Goal: Information Seeking & Learning: Learn about a topic

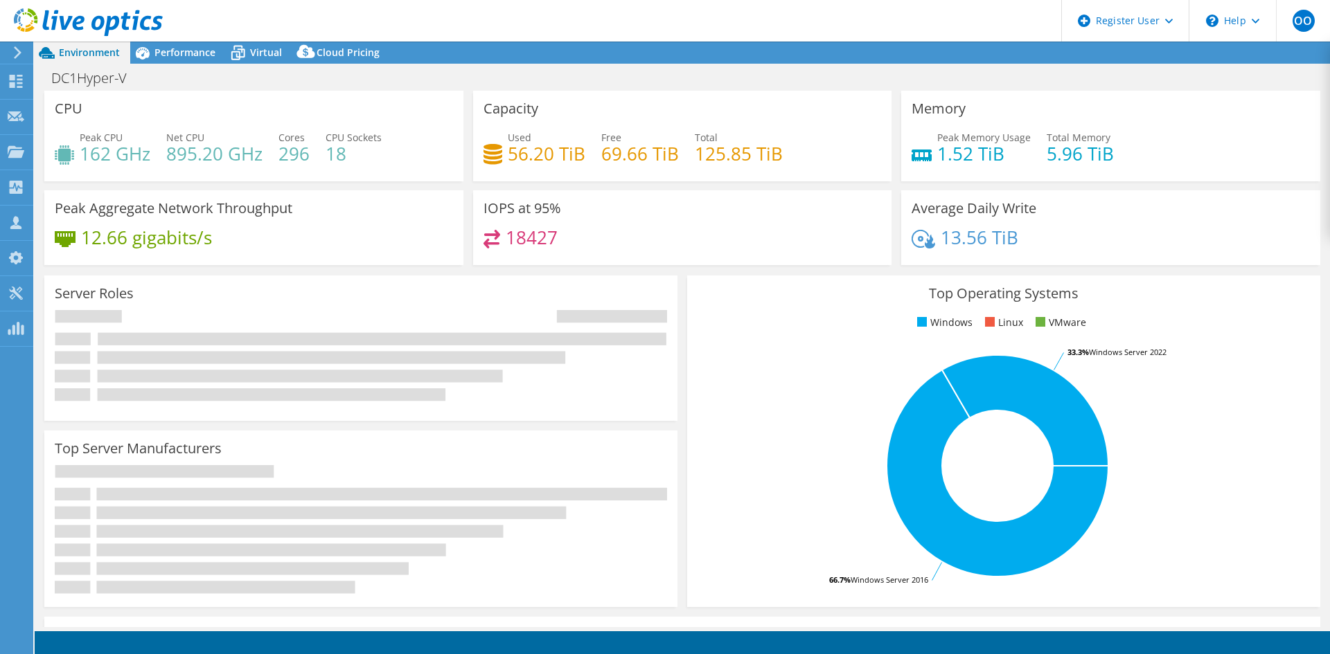
select select "USD"
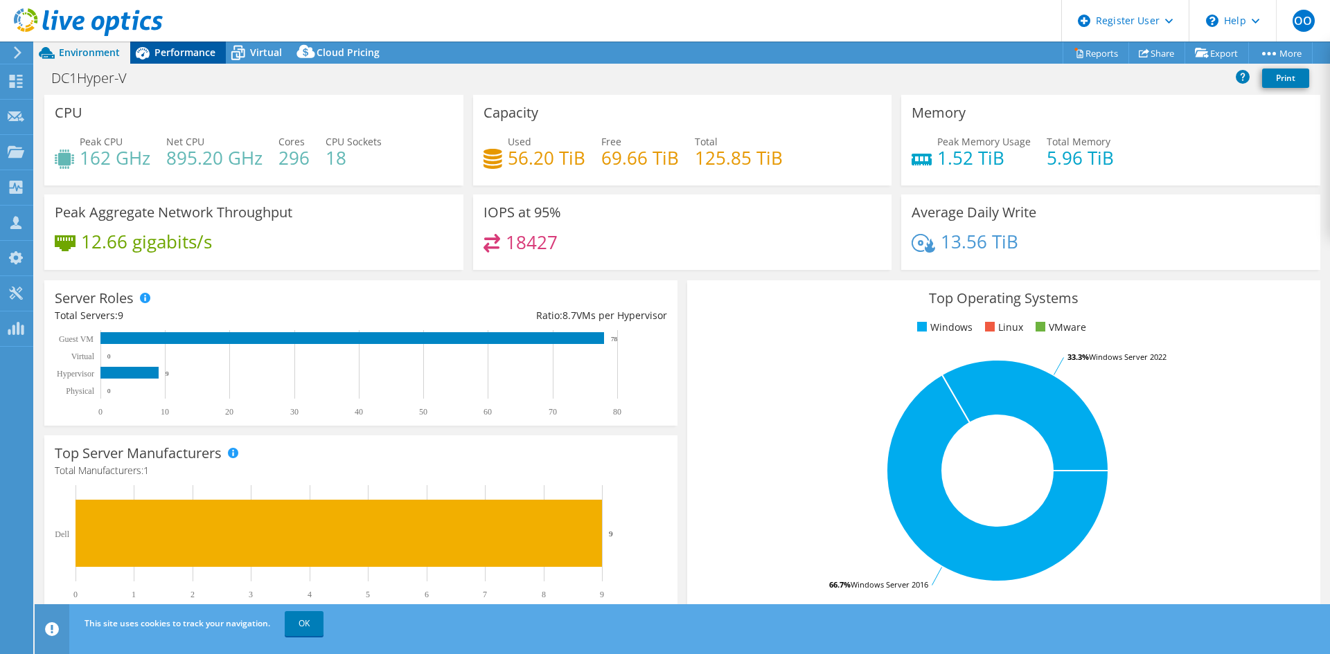
click at [175, 60] on div "Performance" at bounding box center [178, 53] width 96 height 22
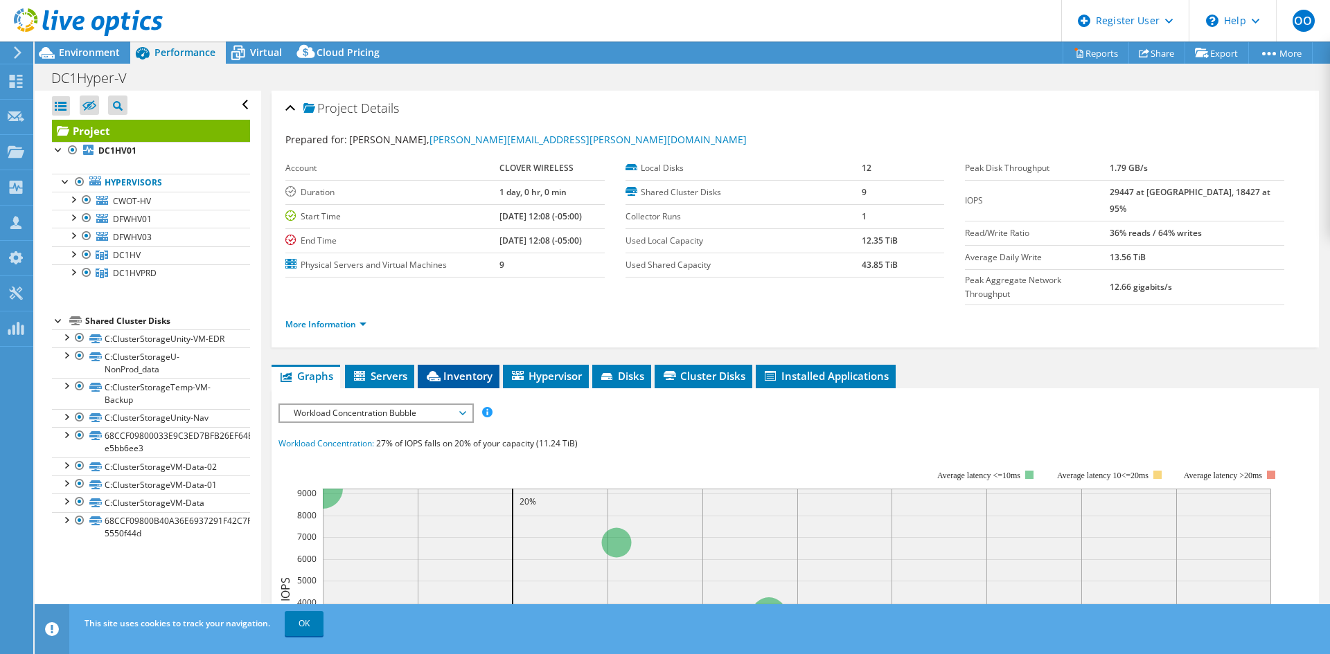
click at [449, 369] on span "Inventory" at bounding box center [459, 376] width 68 height 14
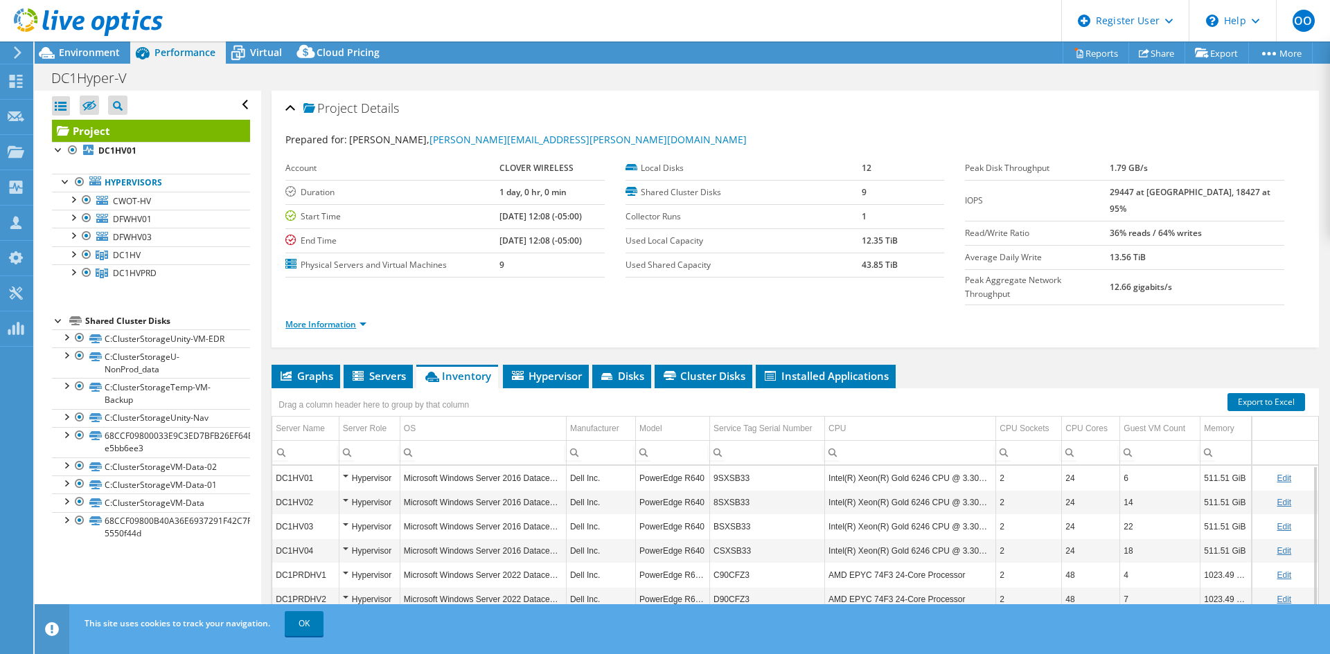
click at [316, 319] on link "More Information" at bounding box center [325, 325] width 81 height 12
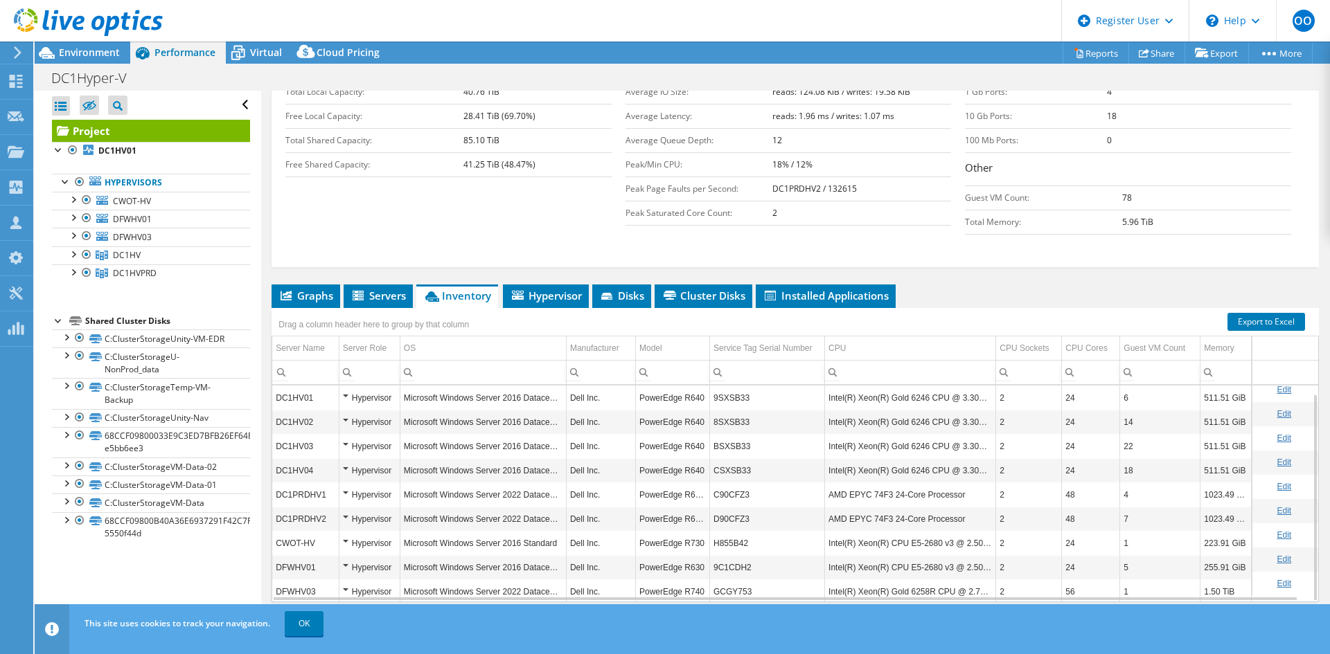
scroll to position [8, 0]
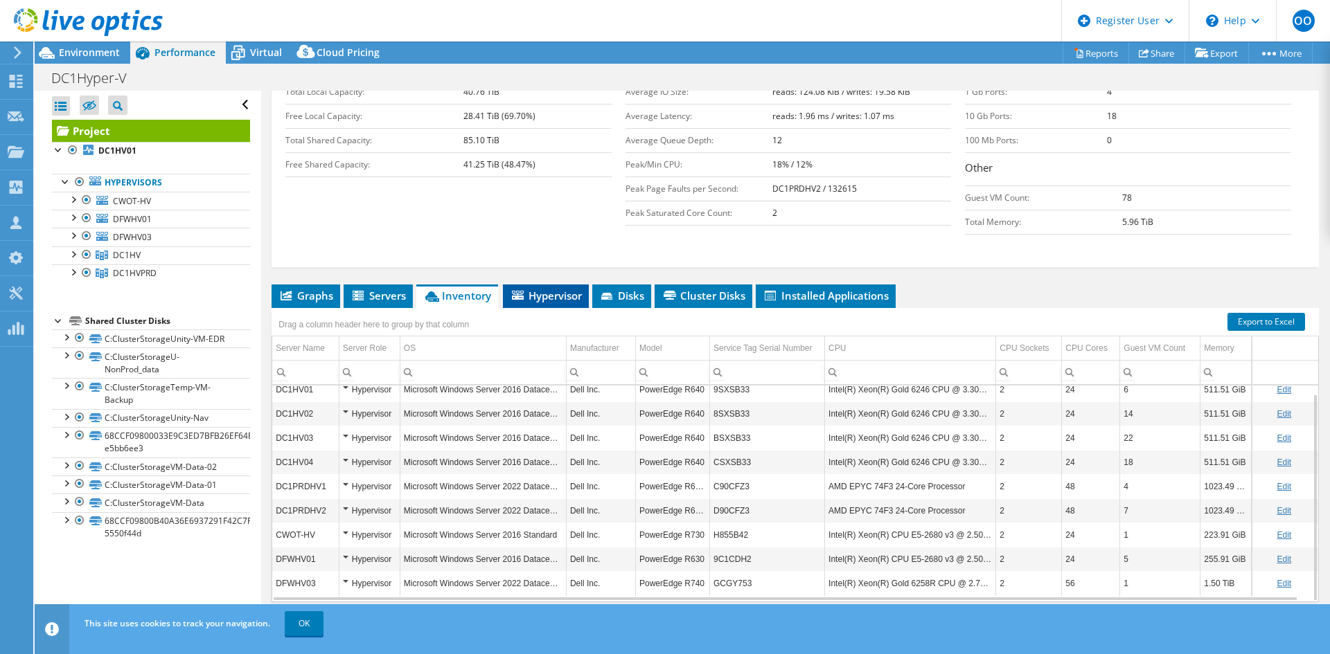
click at [554, 285] on li "Hypervisor" at bounding box center [546, 297] width 86 height 24
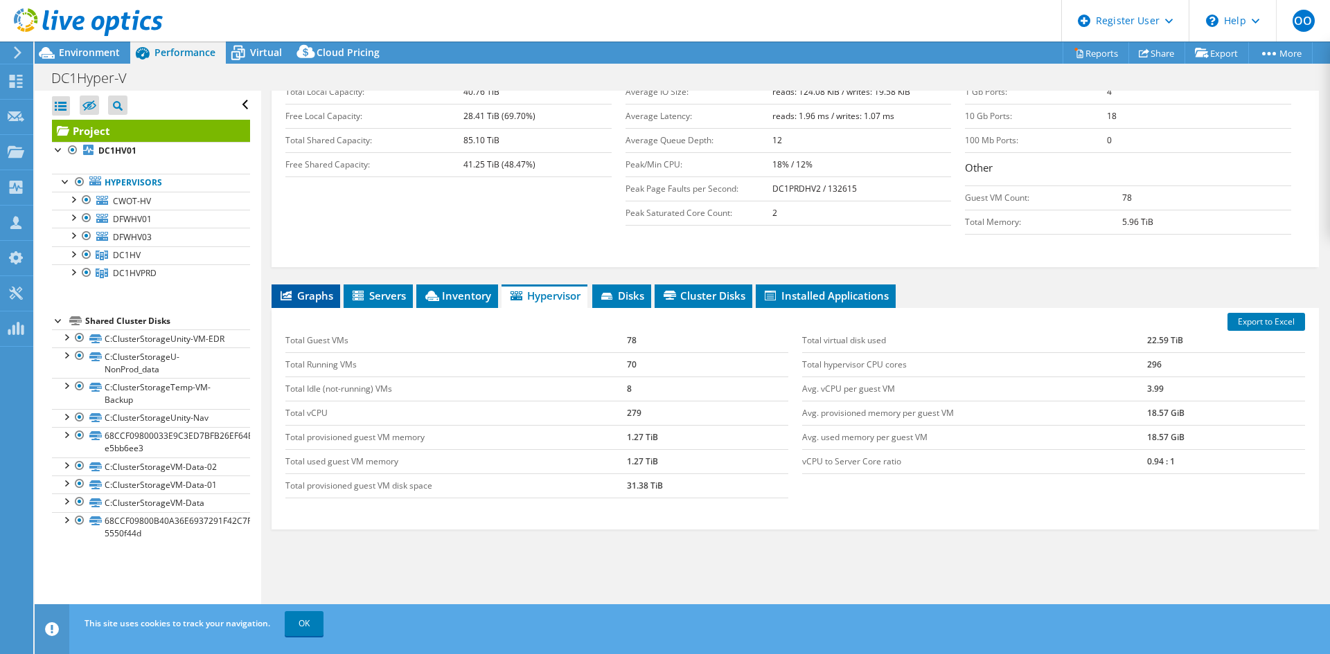
click at [312, 289] on span "Graphs" at bounding box center [305, 296] width 55 height 14
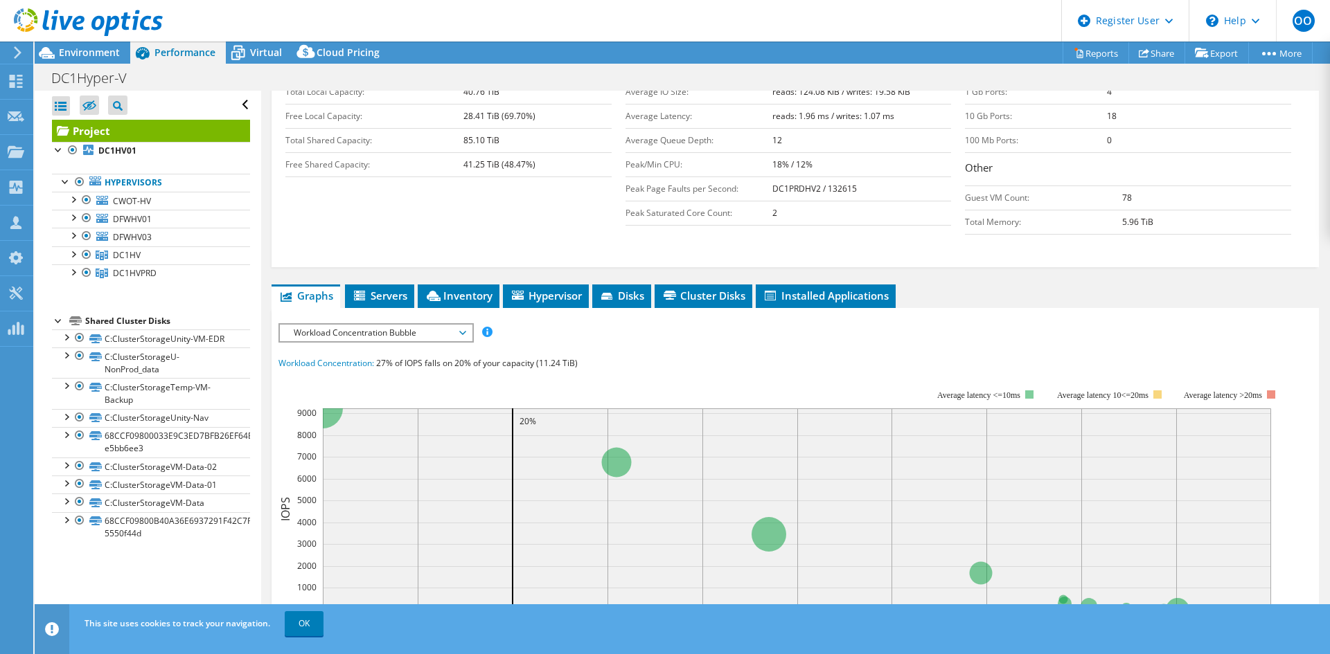
click at [388, 325] on span "Workload Concentration Bubble" at bounding box center [376, 333] width 178 height 17
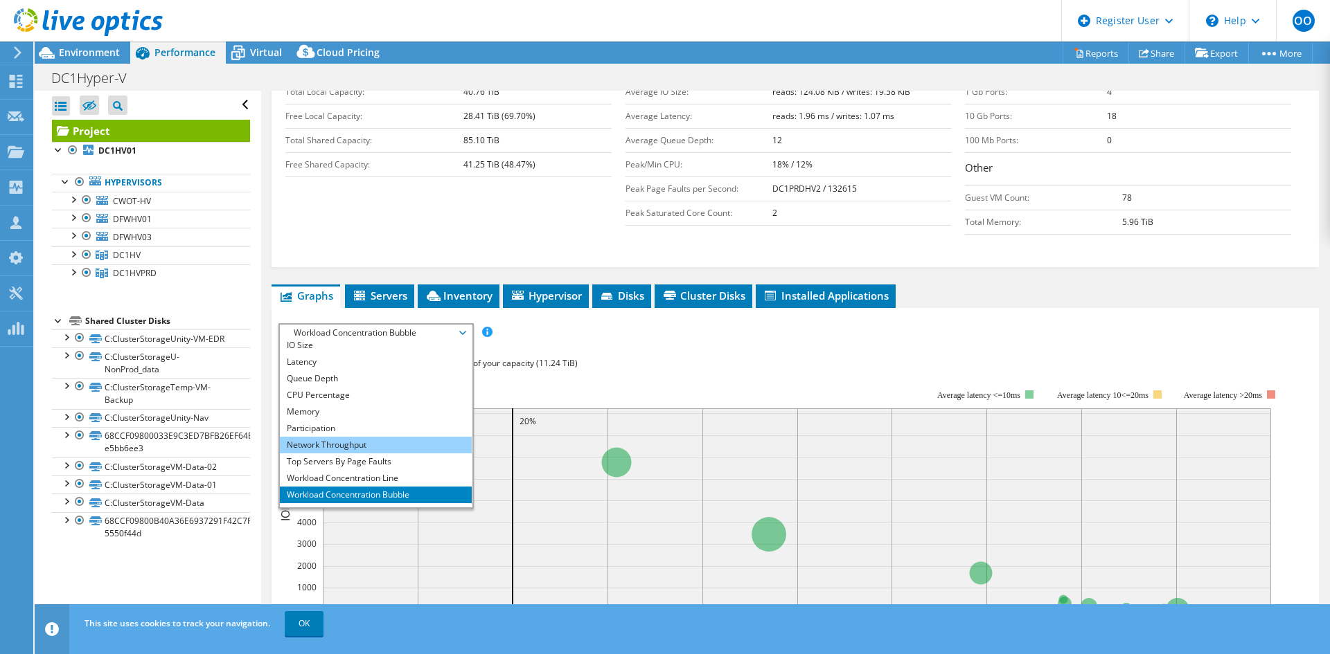
scroll to position [50, 0]
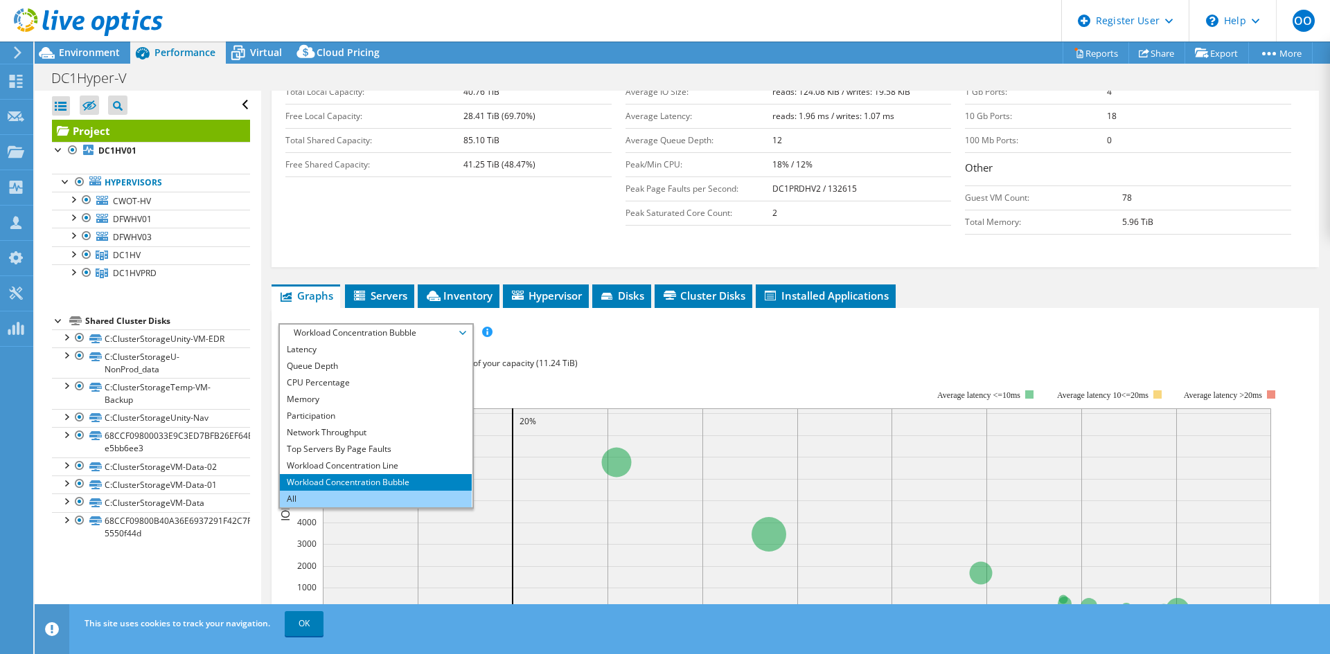
click at [340, 491] on li "All" at bounding box center [376, 499] width 192 height 17
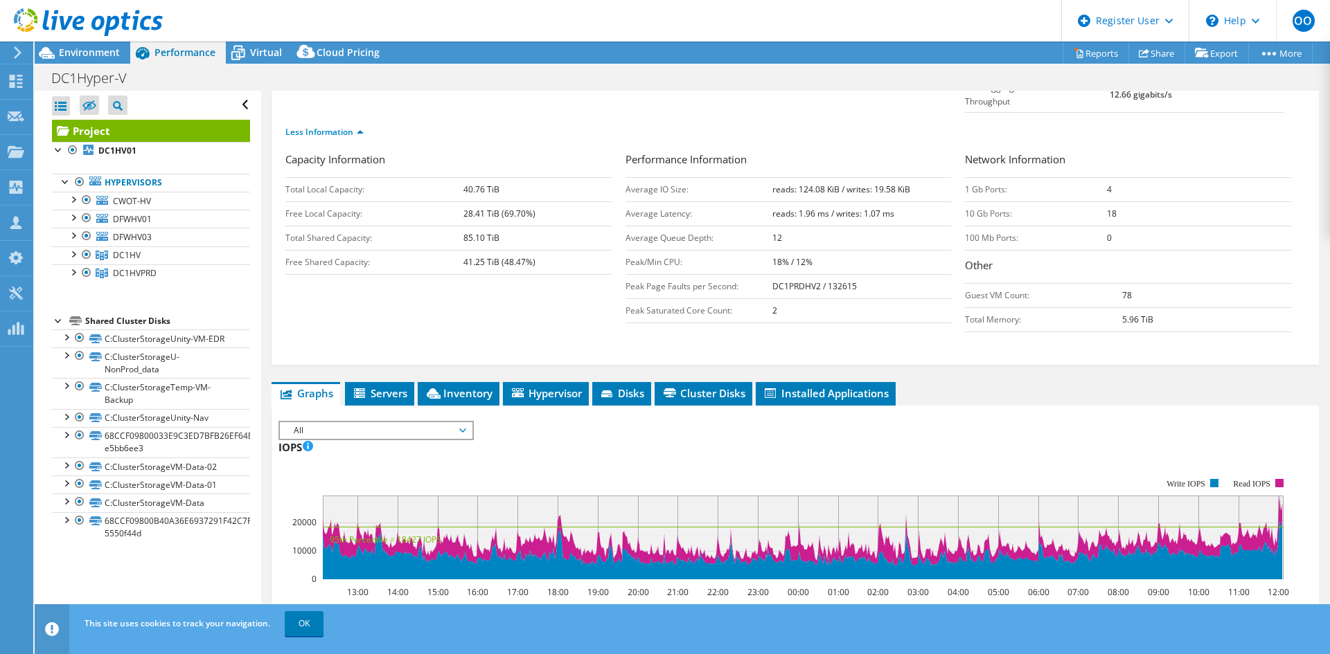
scroll to position [221, 0]
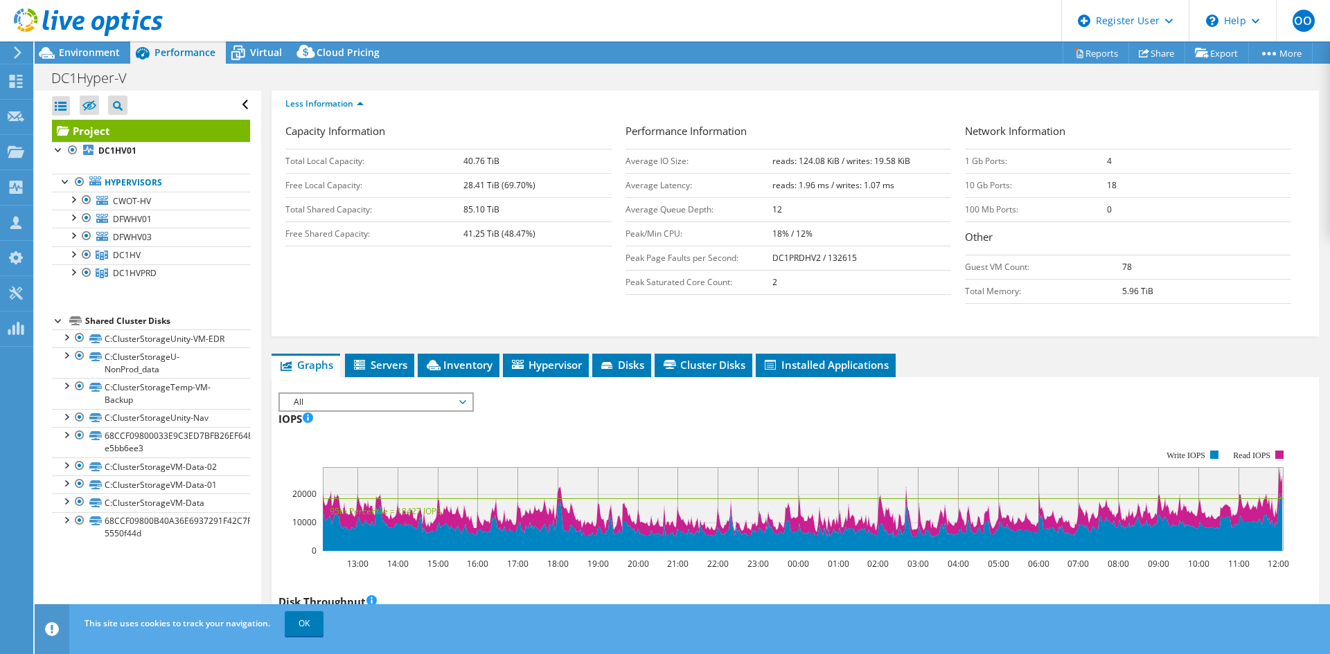
click at [92, 42] on div at bounding box center [81, 23] width 163 height 46
click at [90, 56] on span "Environment" at bounding box center [89, 52] width 61 height 13
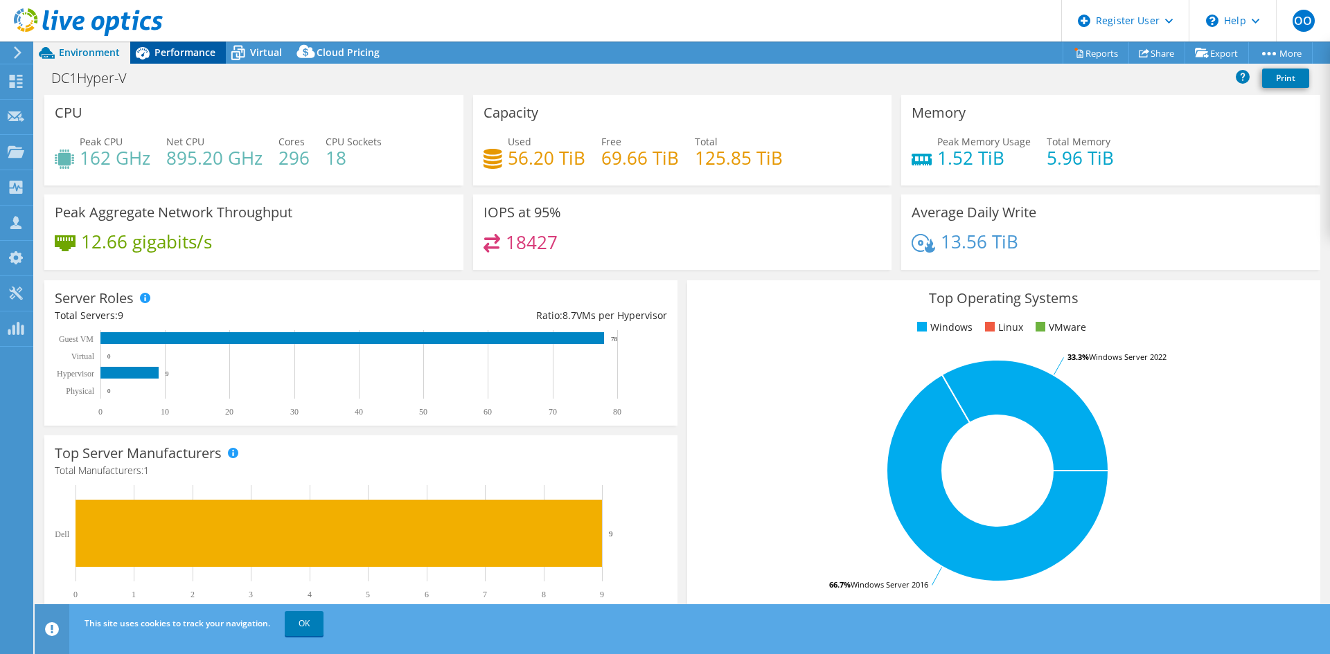
click at [184, 55] on span "Performance" at bounding box center [184, 52] width 61 height 13
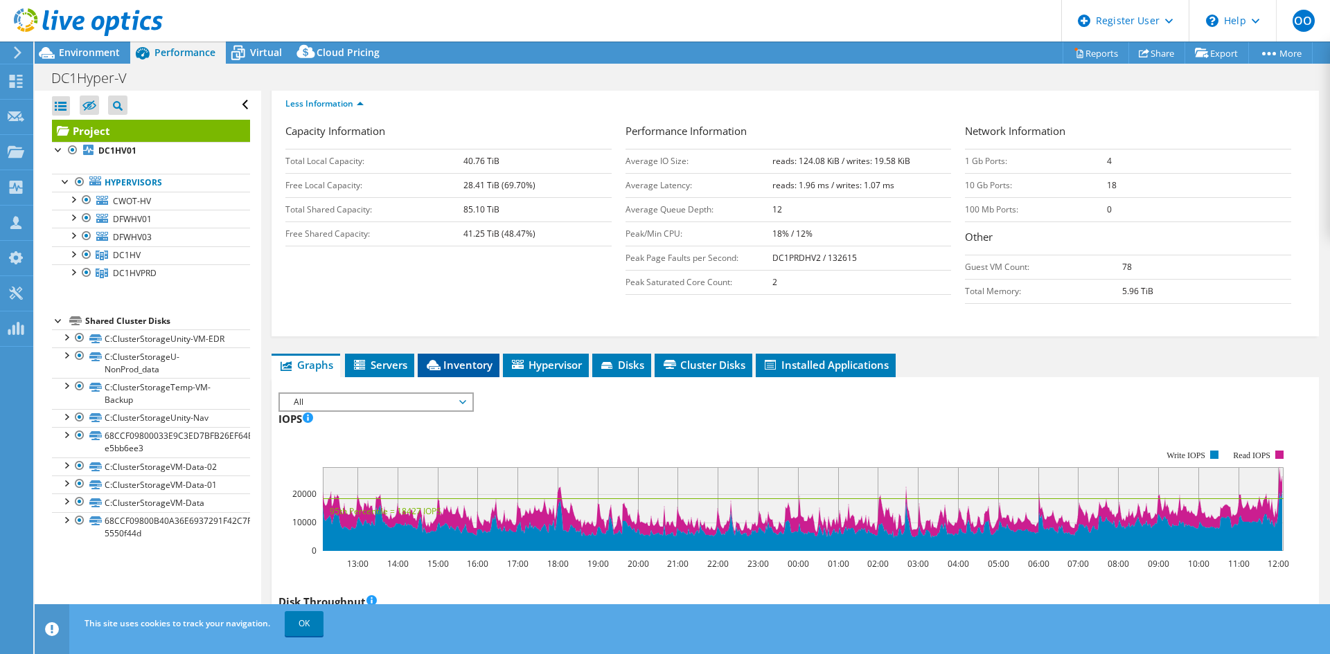
click at [461, 358] on span "Inventory" at bounding box center [459, 365] width 68 height 14
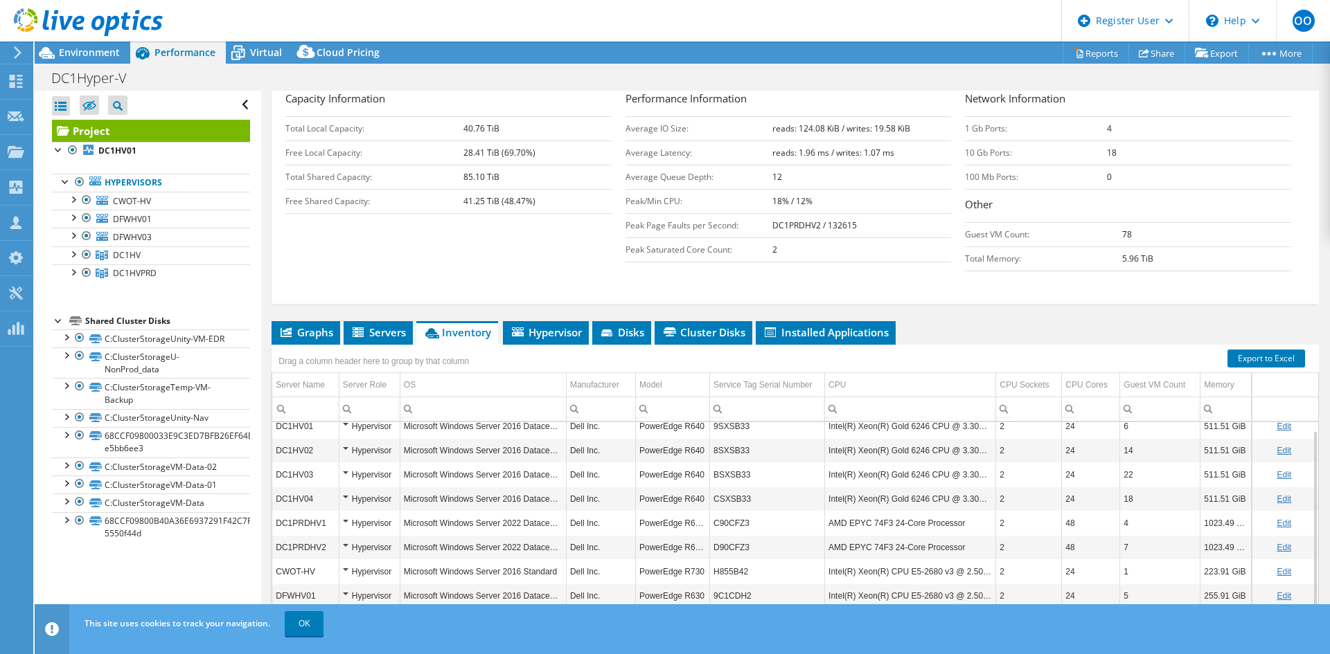
scroll to position [277, 0]
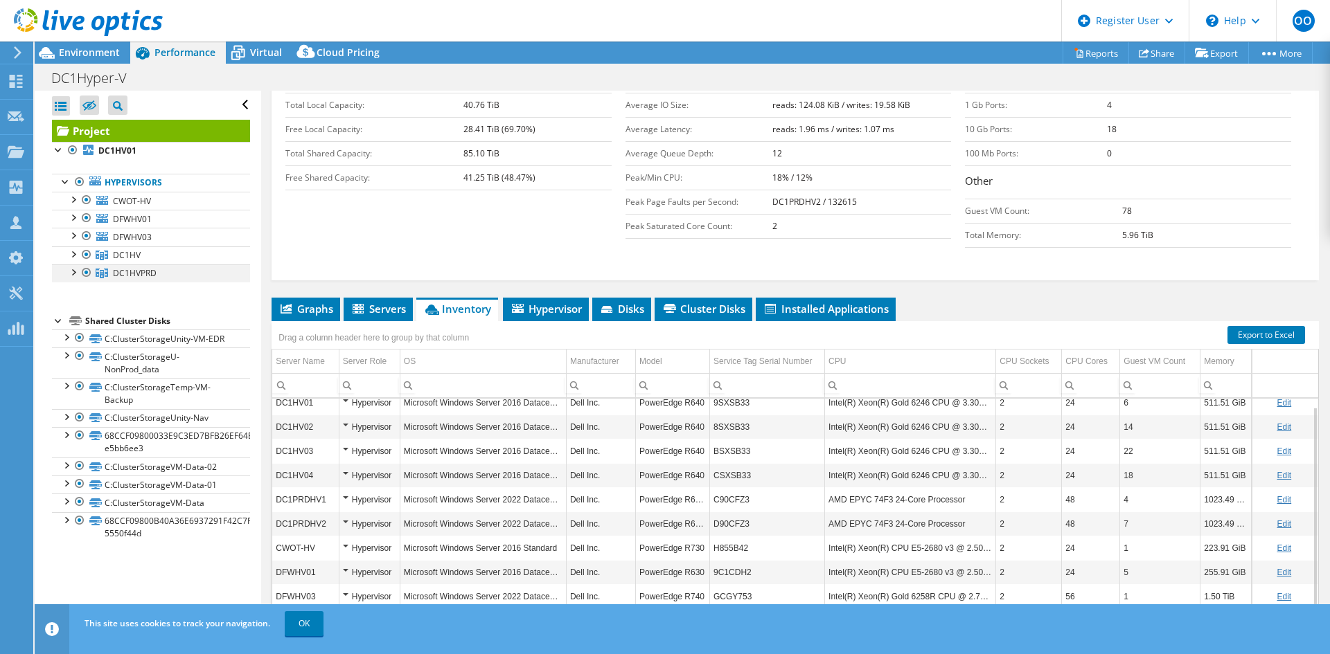
click at [73, 275] on div at bounding box center [73, 272] width 14 height 14
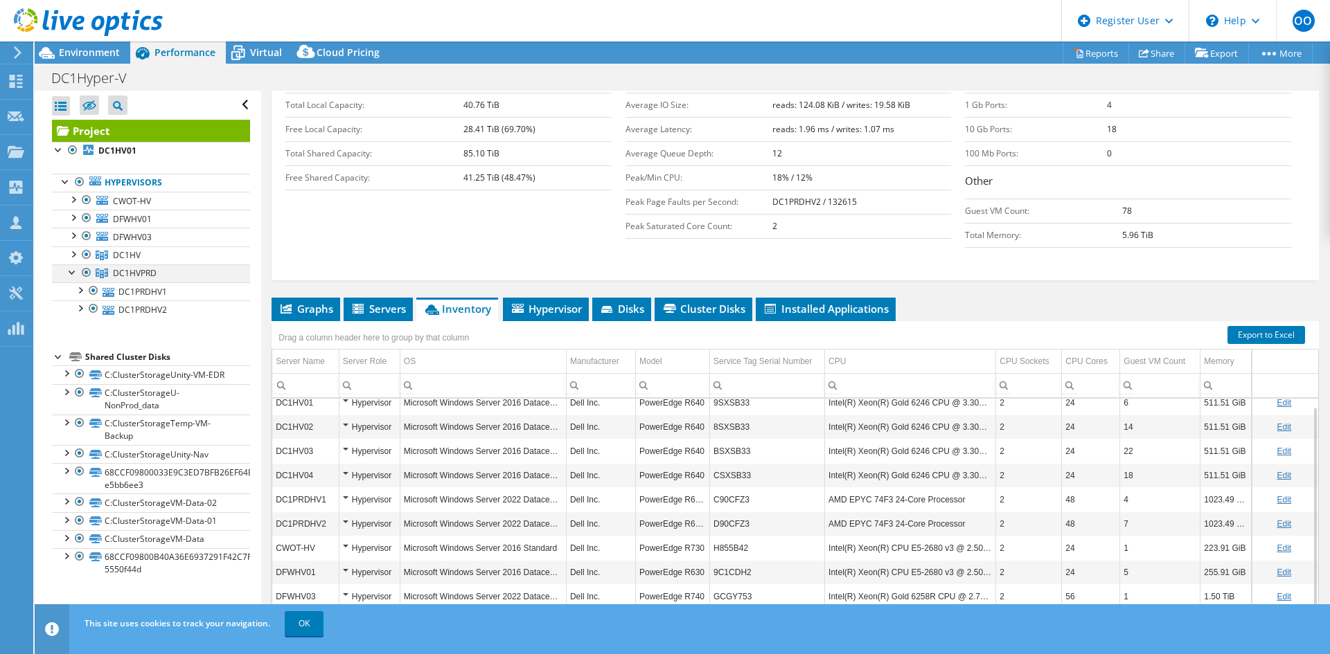
click at [73, 275] on div at bounding box center [73, 272] width 14 height 14
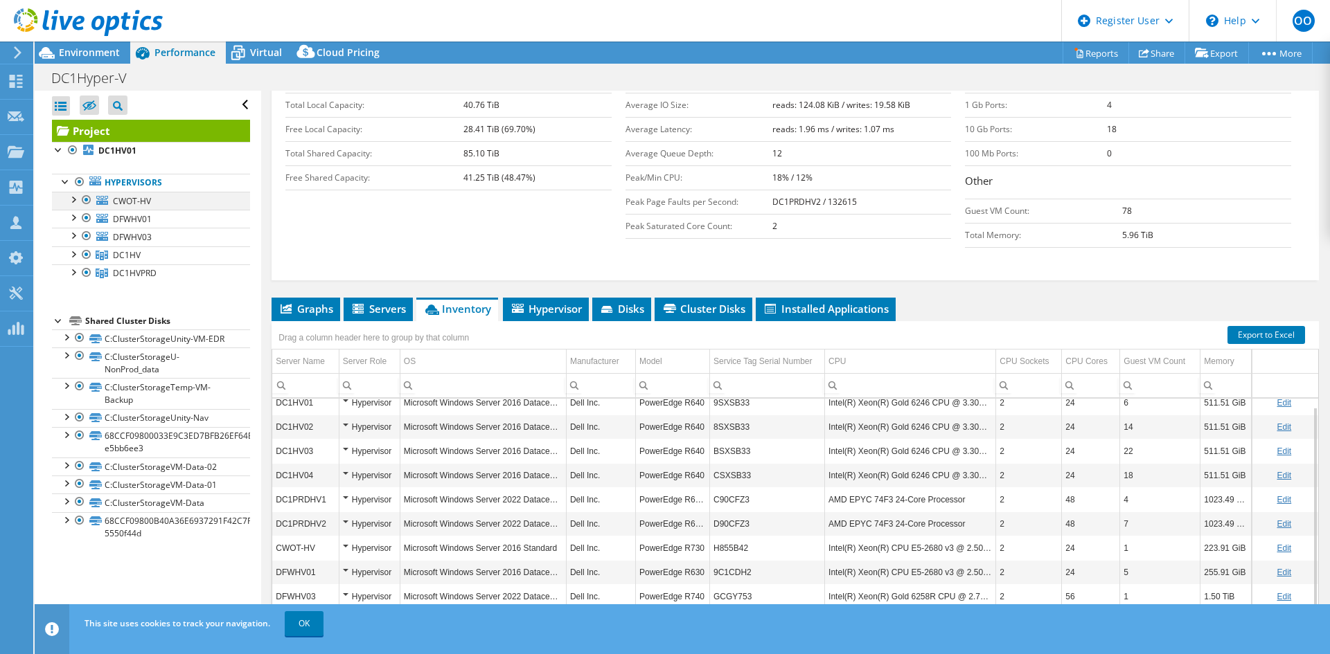
click at [87, 199] on div at bounding box center [87, 200] width 14 height 17
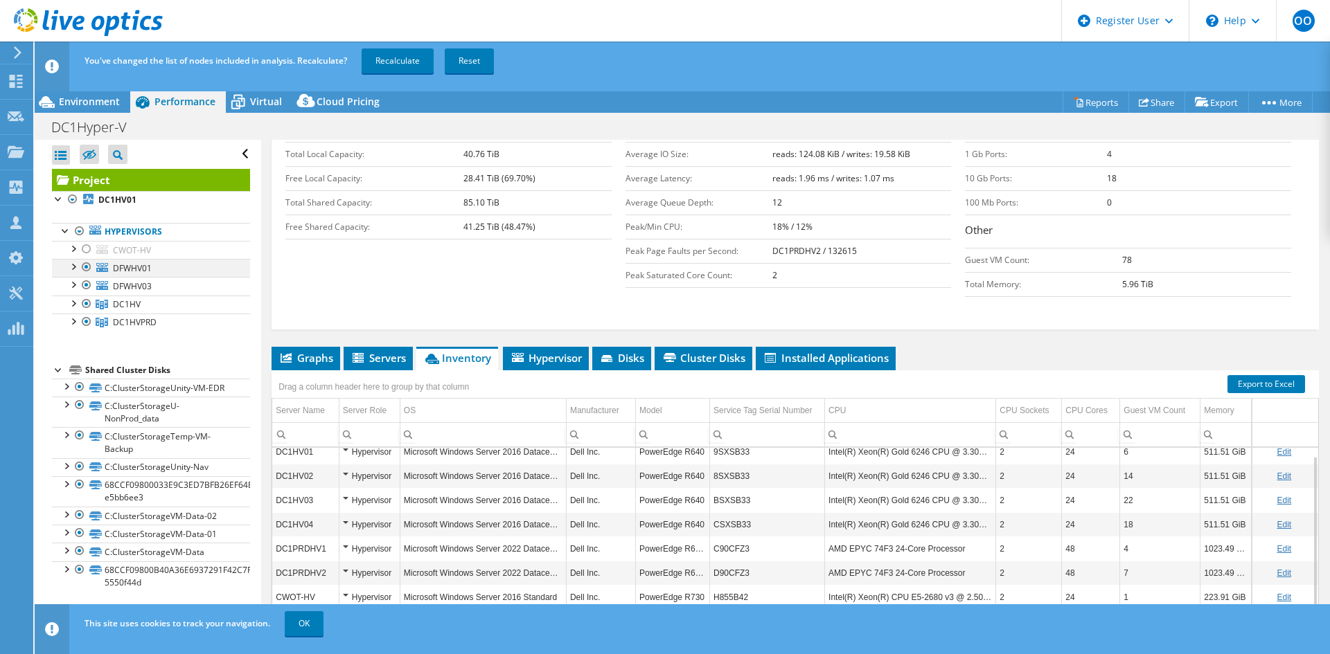
click at [82, 268] on div at bounding box center [87, 267] width 14 height 17
click at [84, 287] on div at bounding box center [87, 285] width 14 height 17
click at [84, 305] on div at bounding box center [87, 304] width 14 height 17
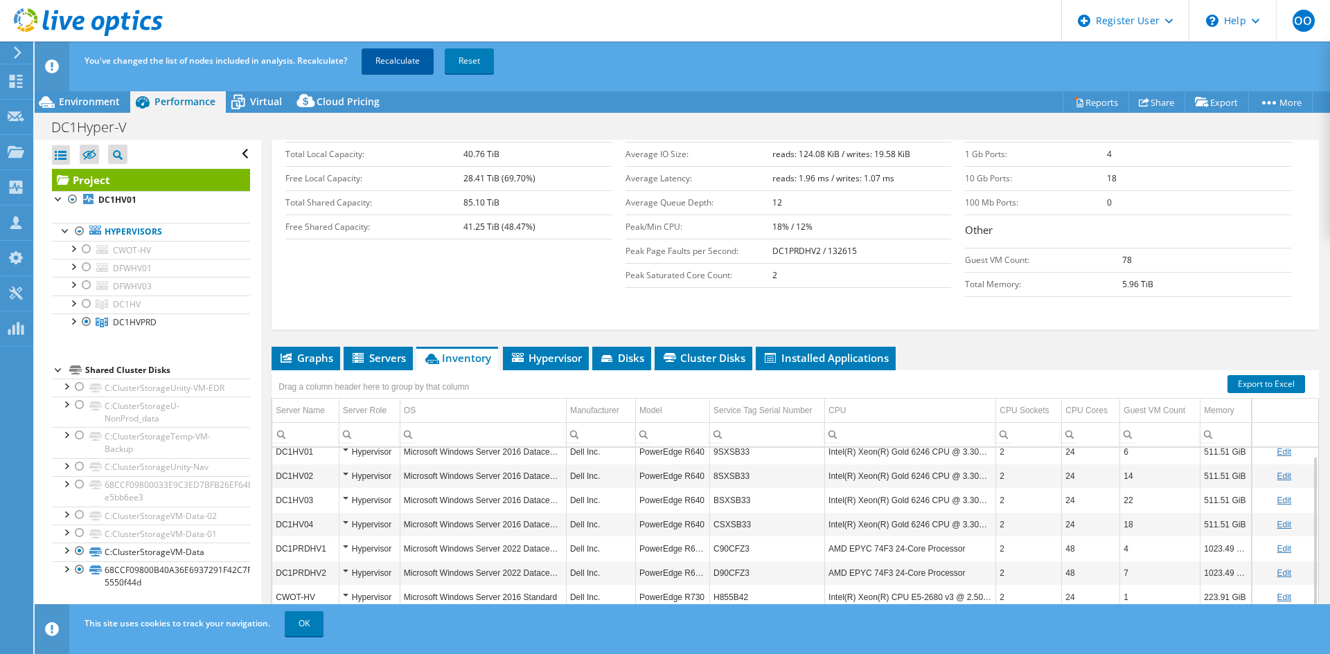
click at [395, 62] on link "Recalculate" at bounding box center [398, 60] width 72 height 25
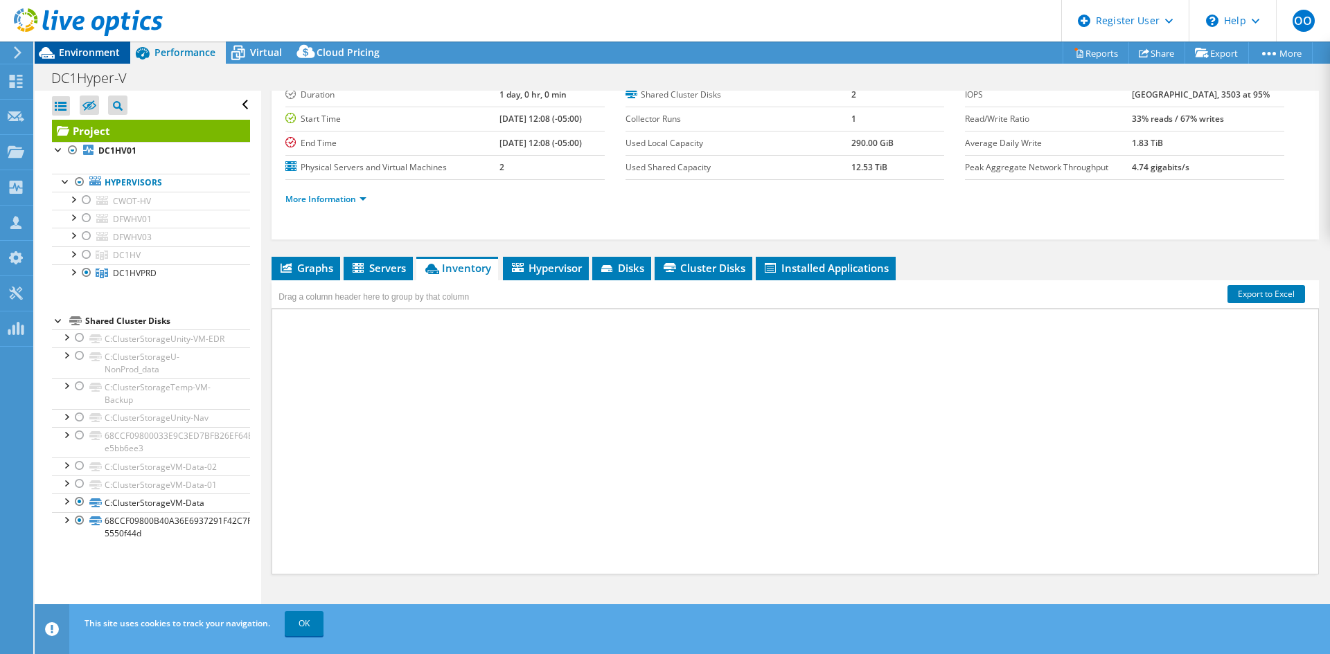
scroll to position [98, 0]
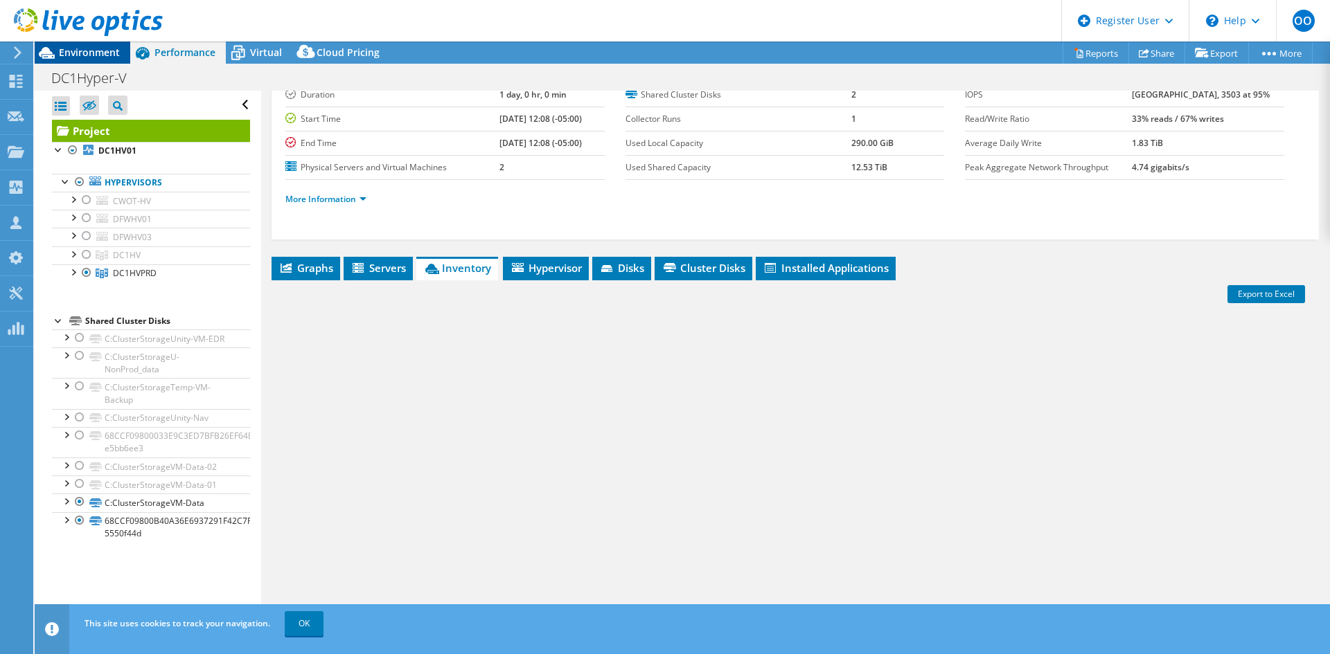
click at [87, 53] on span "Environment" at bounding box center [89, 52] width 61 height 13
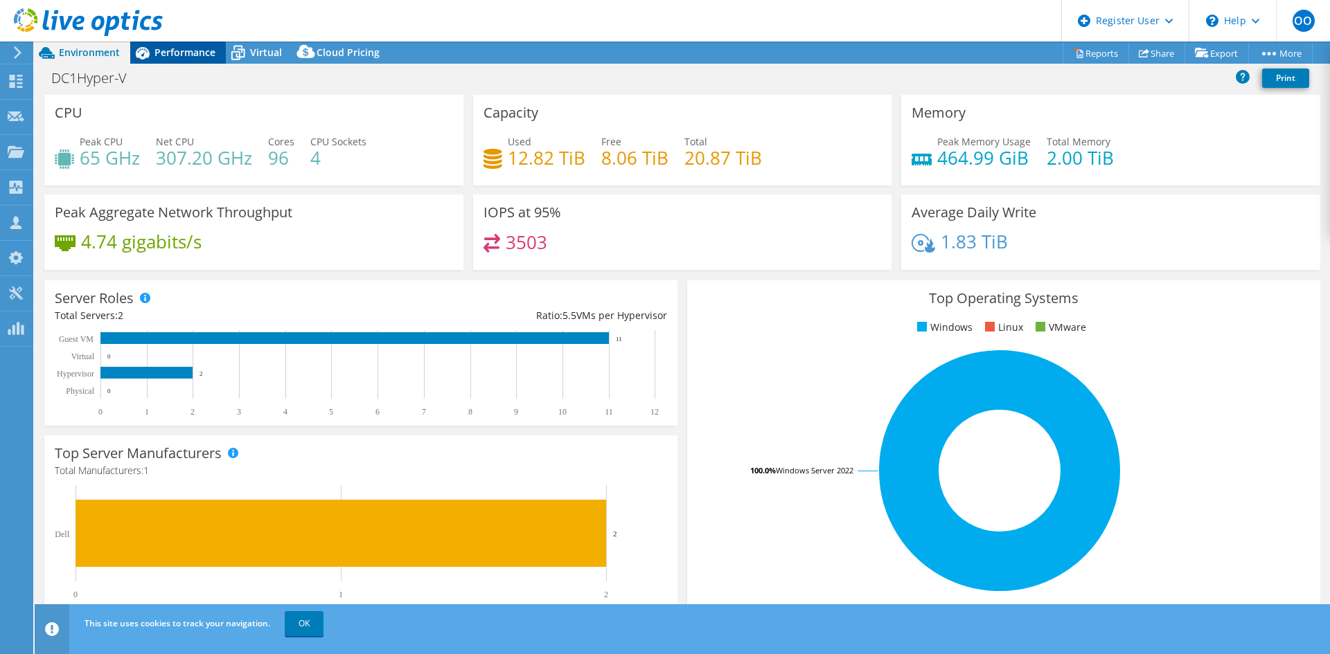
click at [174, 53] on span "Performance" at bounding box center [184, 52] width 61 height 13
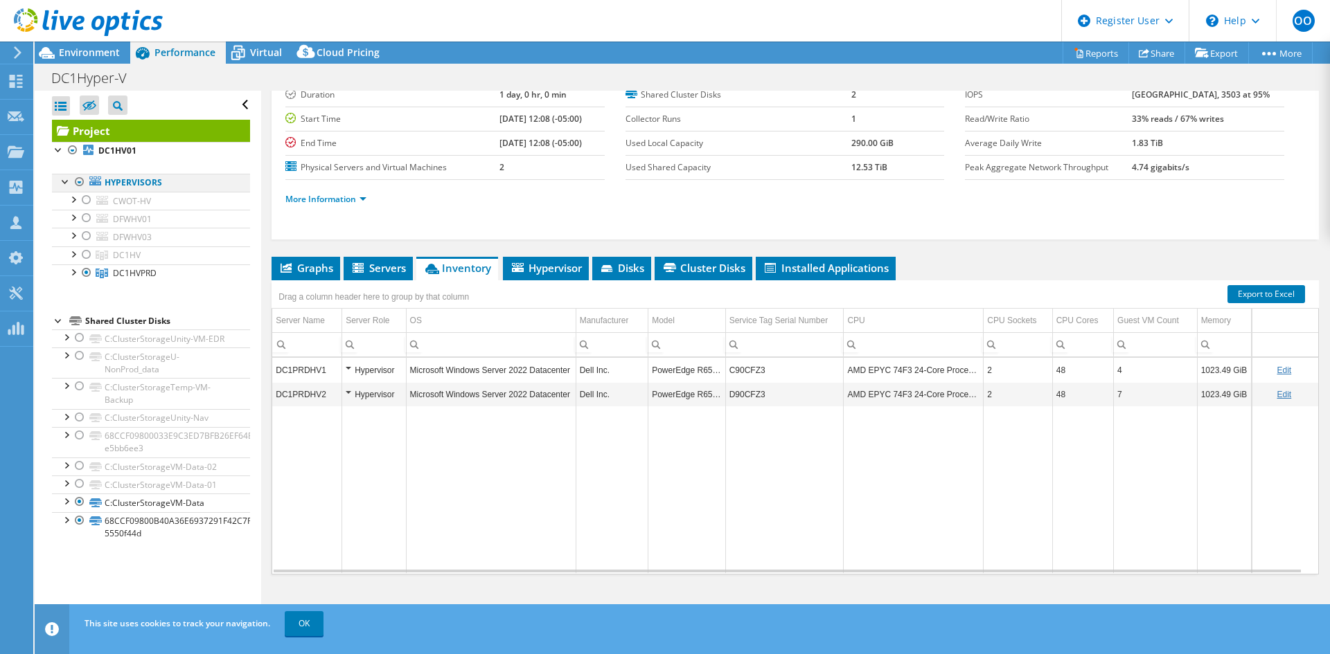
click at [80, 181] on div at bounding box center [80, 182] width 14 height 17
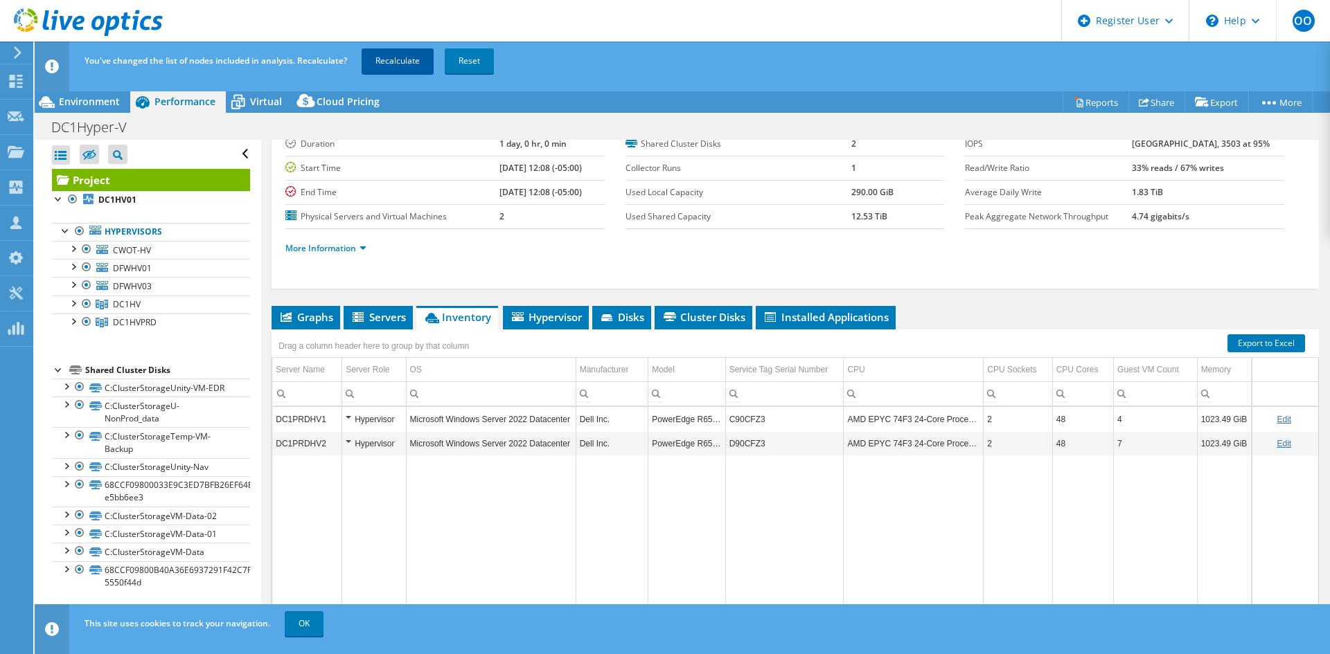
click at [393, 56] on link "Recalculate" at bounding box center [398, 60] width 72 height 25
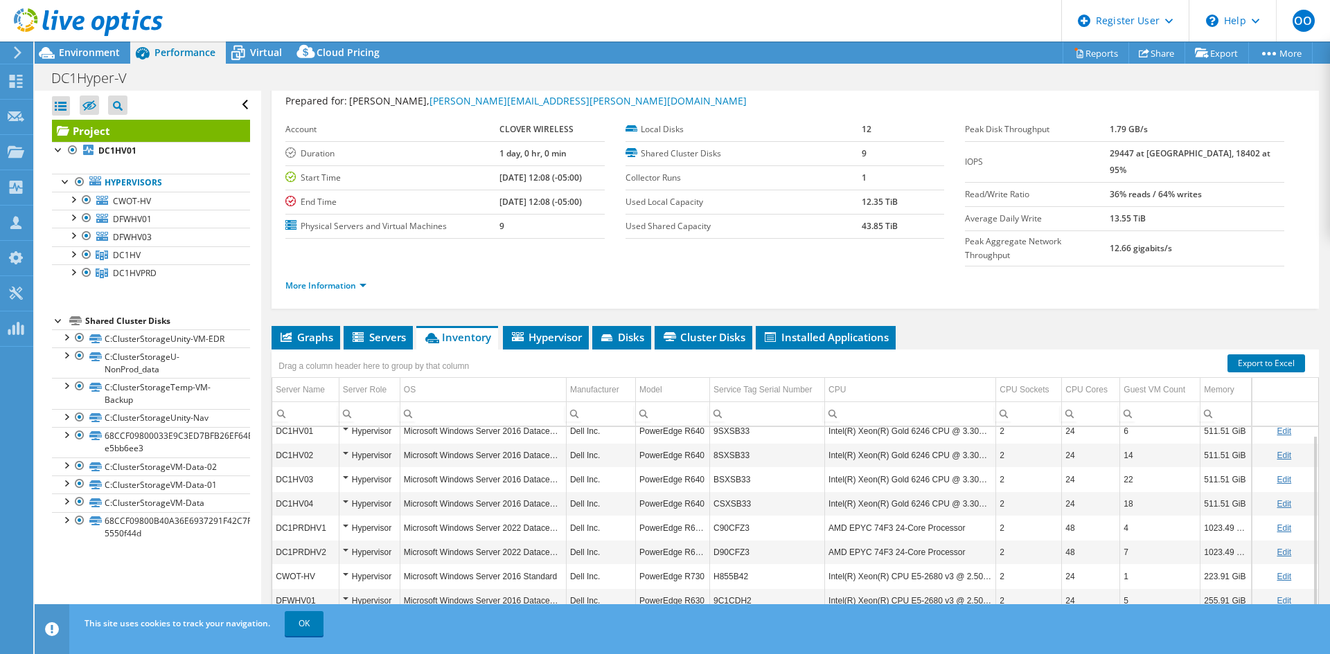
scroll to position [69, 0]
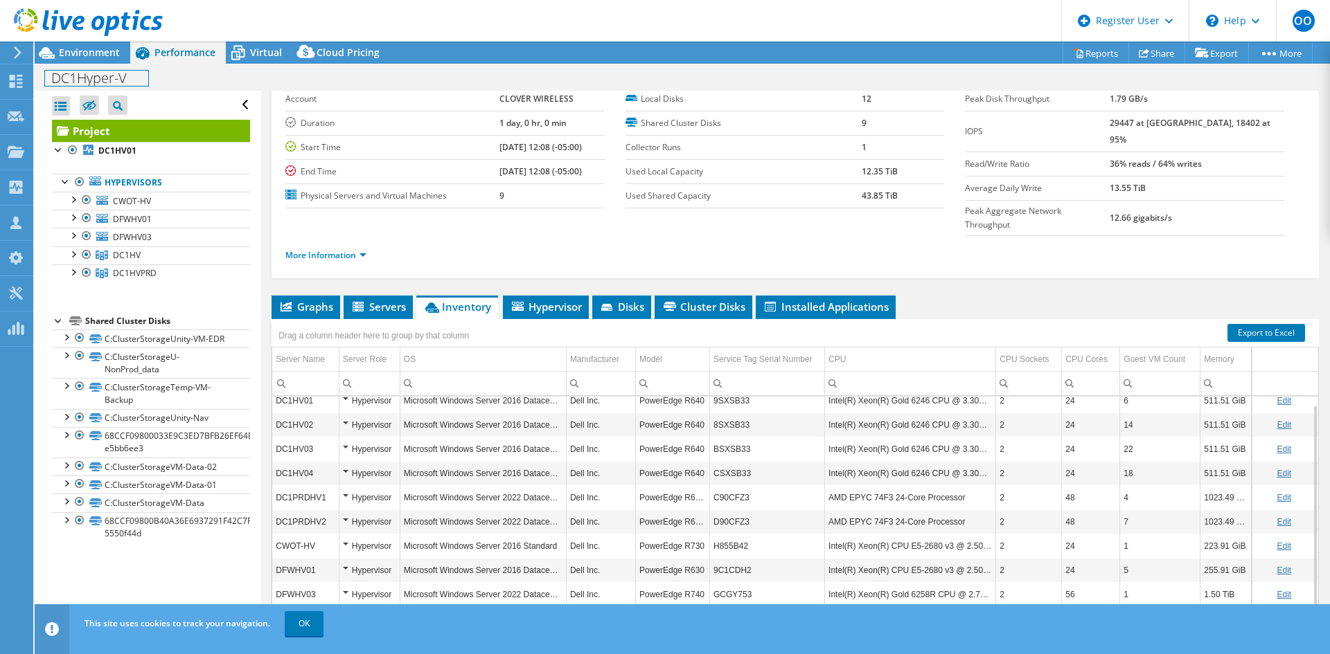
click at [89, 64] on div "DC1Hyper-V Print" at bounding box center [682, 77] width 1295 height 27
click at [86, 53] on span "Environment" at bounding box center [89, 52] width 61 height 13
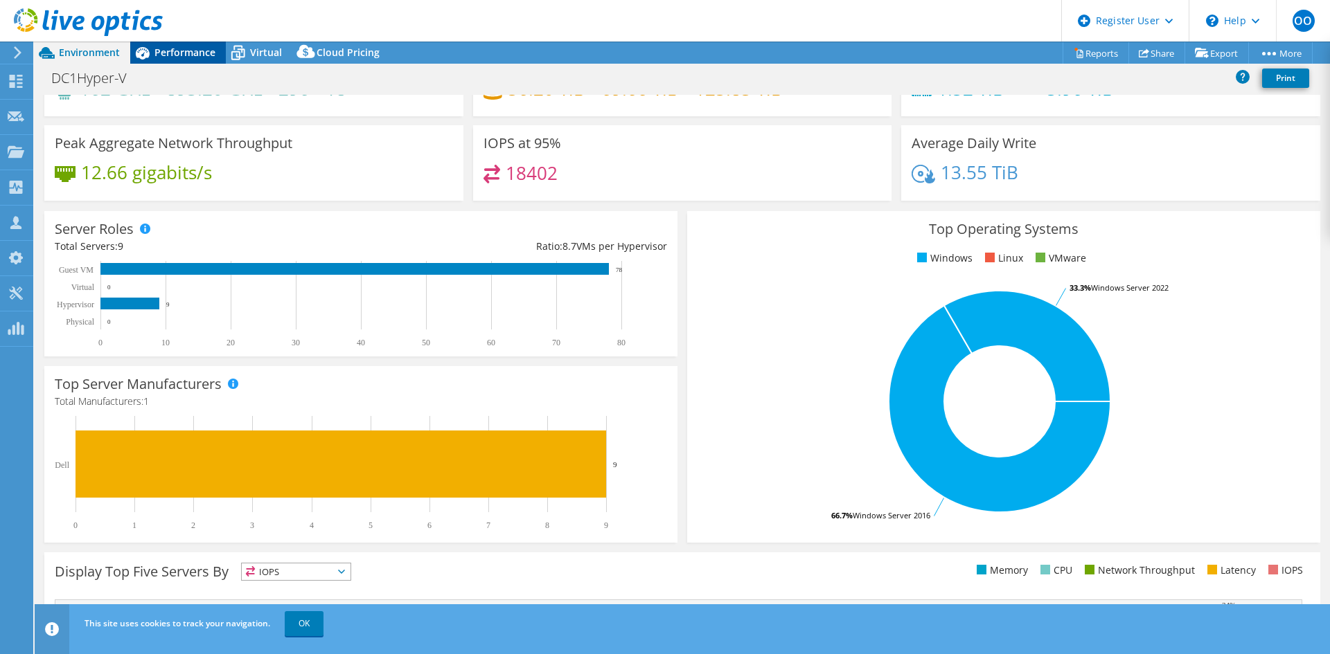
click at [166, 55] on span "Performance" at bounding box center [184, 52] width 61 height 13
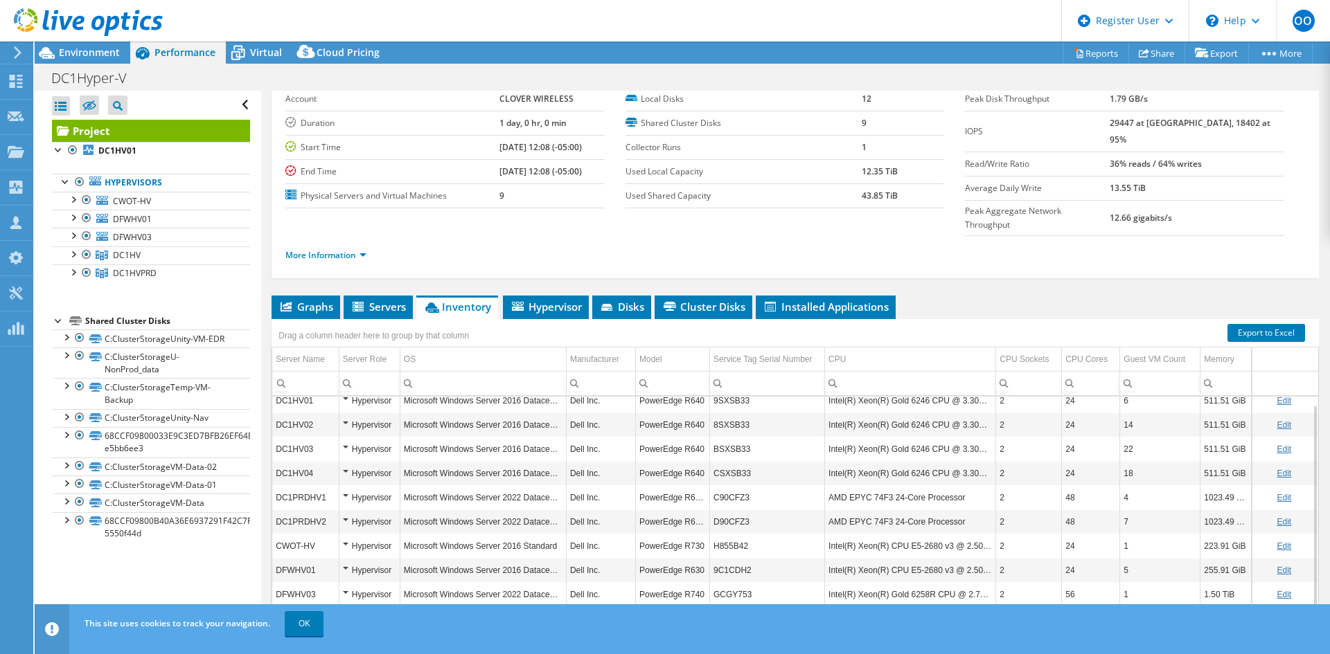
scroll to position [0, 0]
click at [297, 249] on link "More Information" at bounding box center [325, 255] width 81 height 12
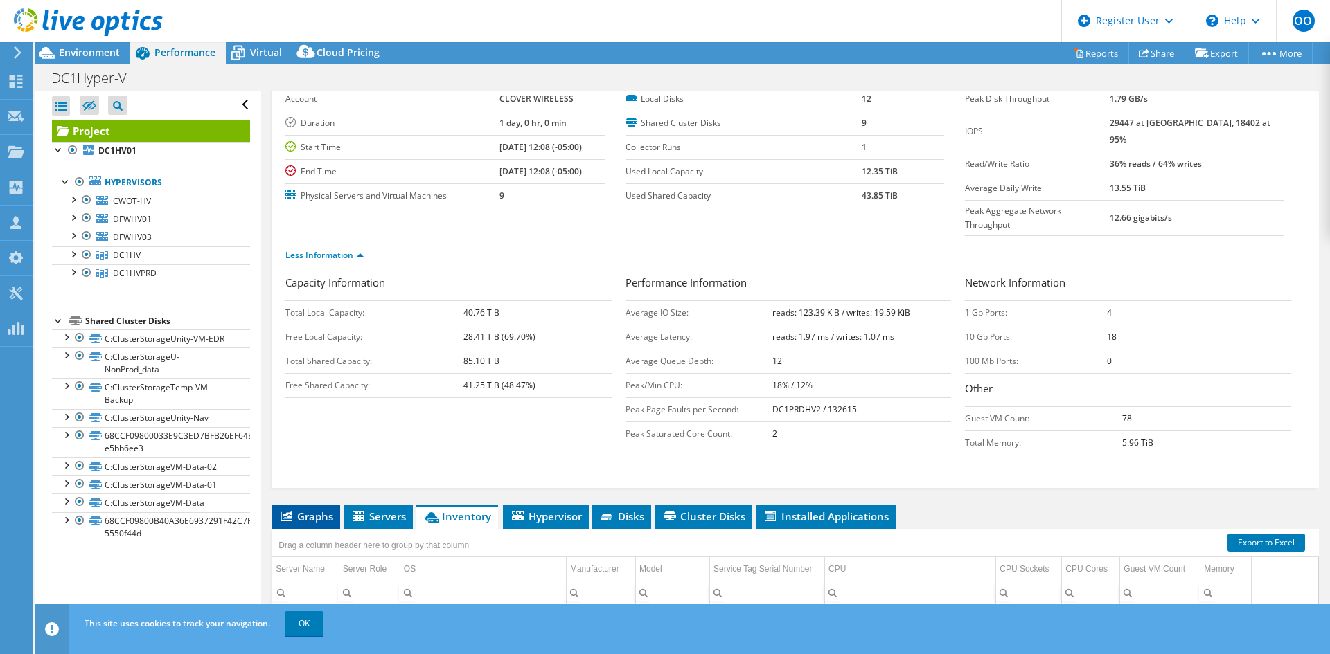
click at [316, 510] on span "Graphs" at bounding box center [305, 517] width 55 height 14
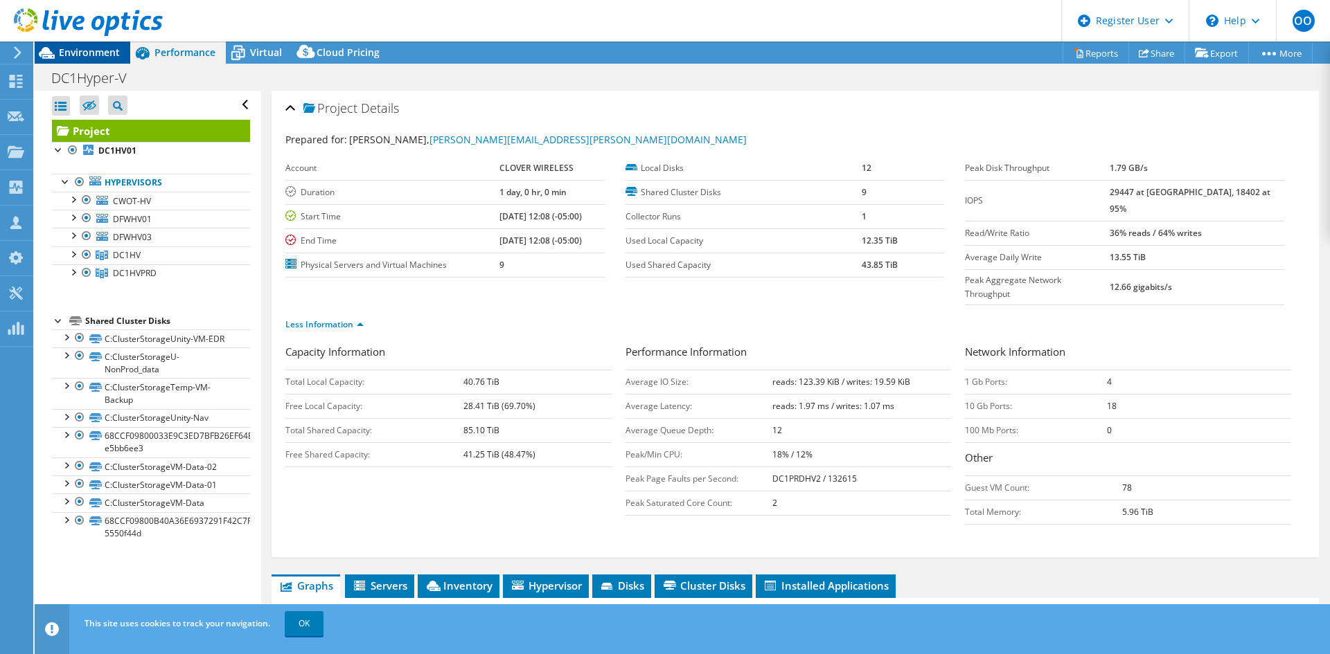
click at [111, 53] on span "Environment" at bounding box center [89, 52] width 61 height 13
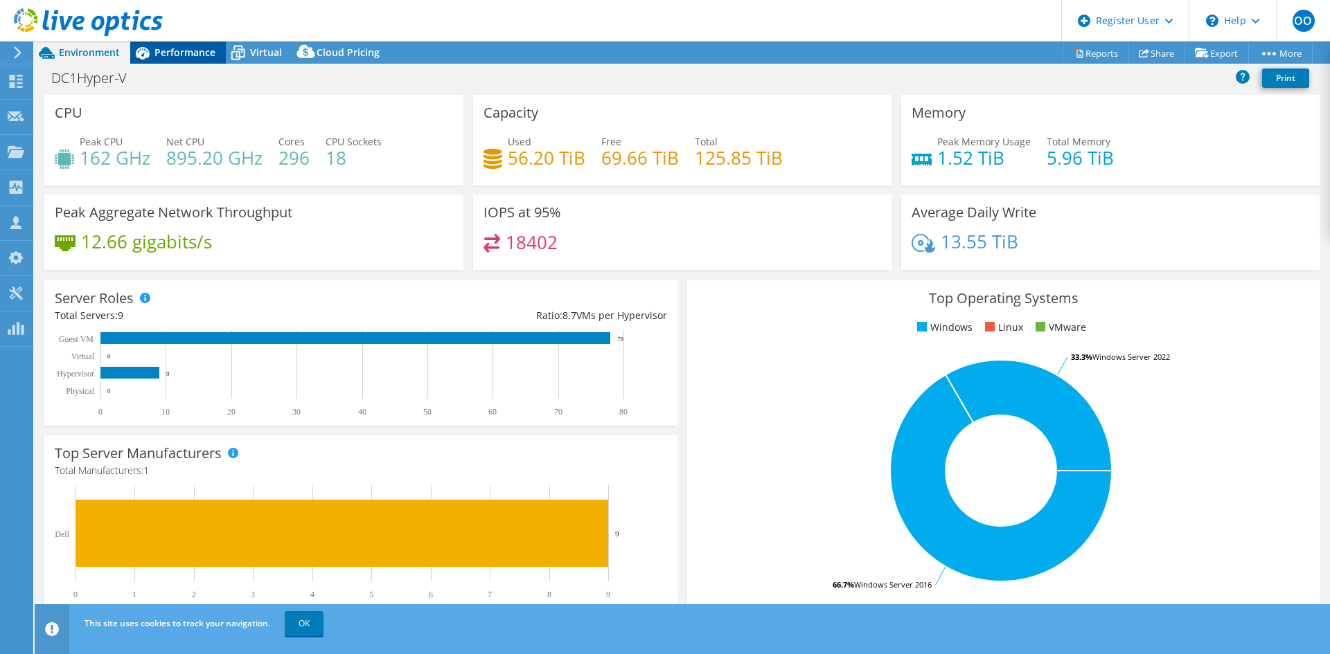
click at [159, 53] on span "Performance" at bounding box center [184, 52] width 61 height 13
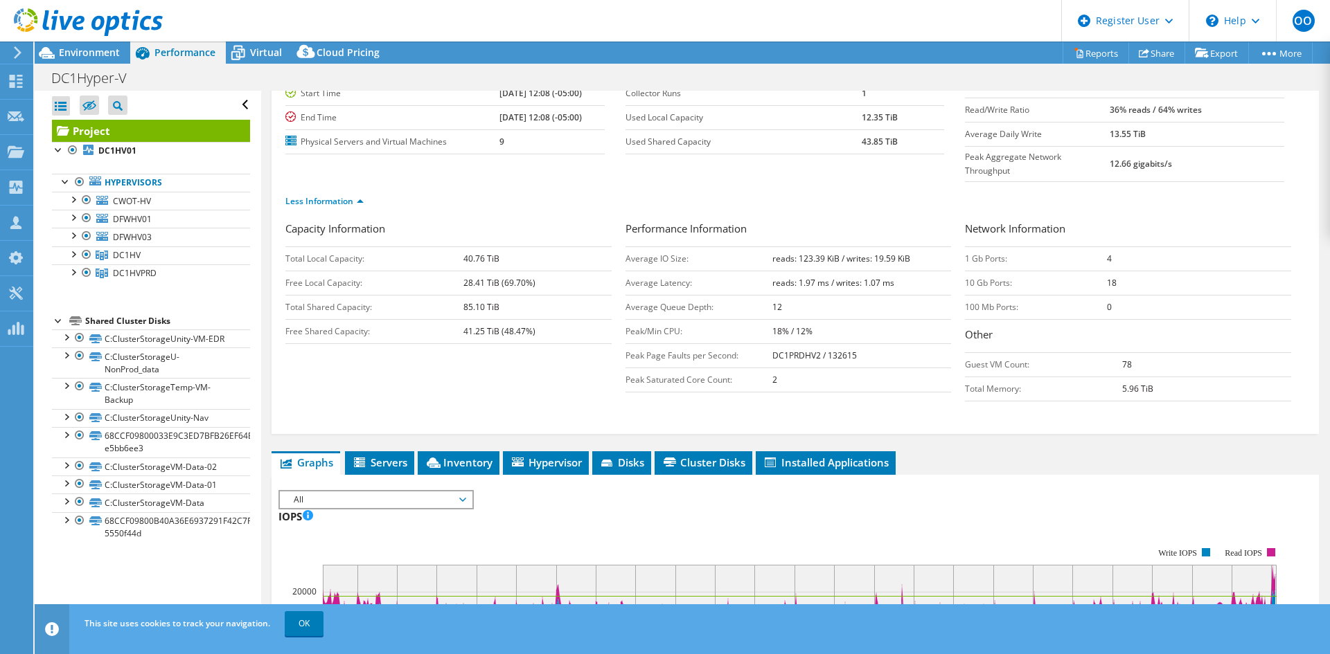
scroll to position [208, 0]
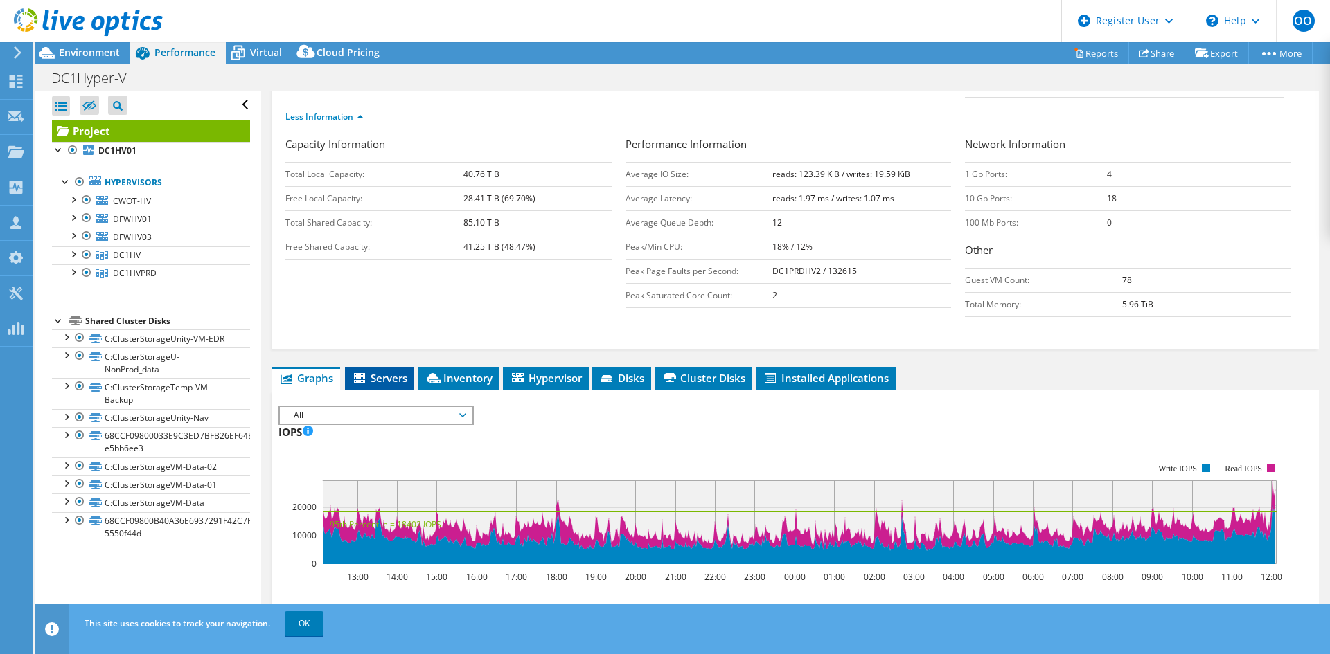
click at [388, 371] on span "Servers" at bounding box center [379, 378] width 55 height 14
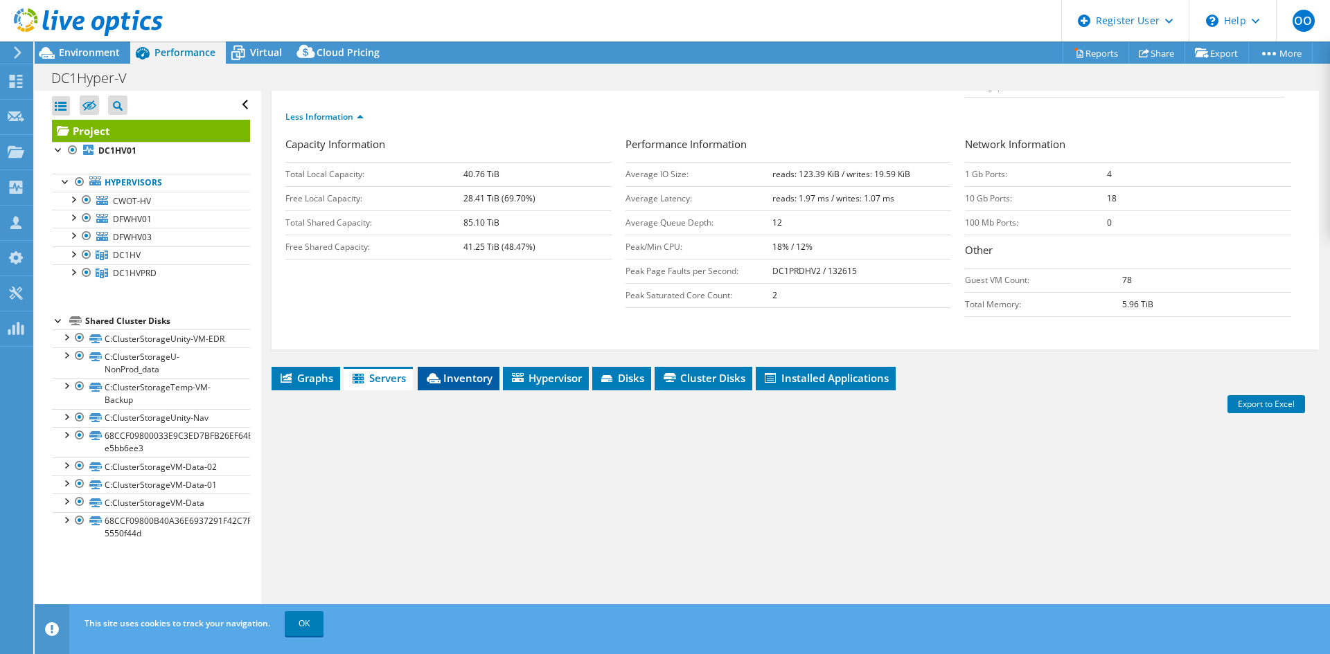
click at [470, 371] on span "Inventory" at bounding box center [459, 378] width 68 height 14
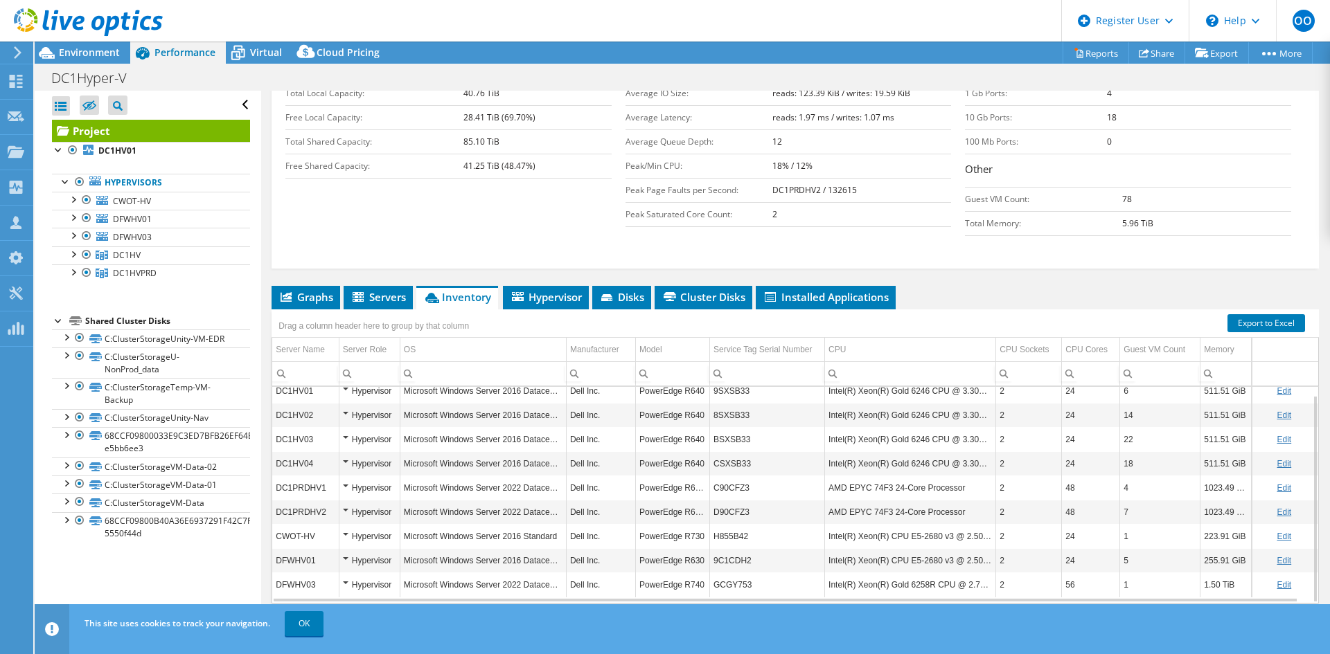
scroll to position [290, 0]
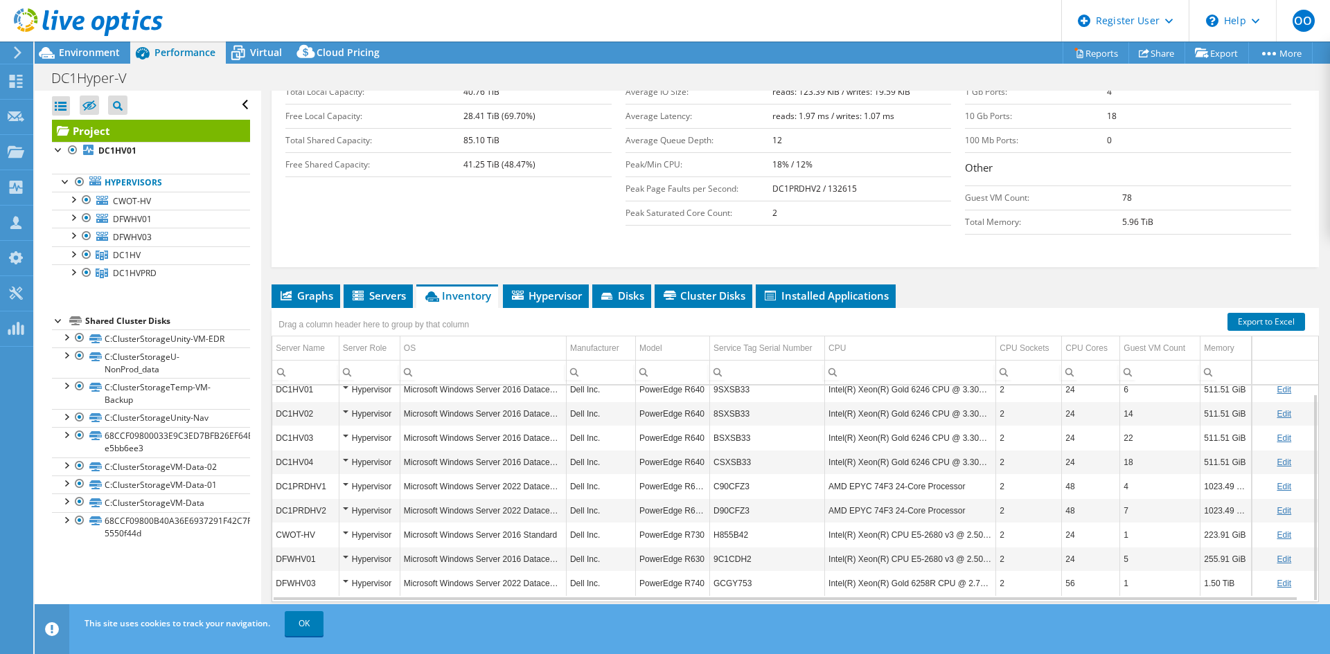
click at [80, 42] on div at bounding box center [81, 23] width 163 height 46
click at [80, 49] on span "Environment" at bounding box center [89, 52] width 61 height 13
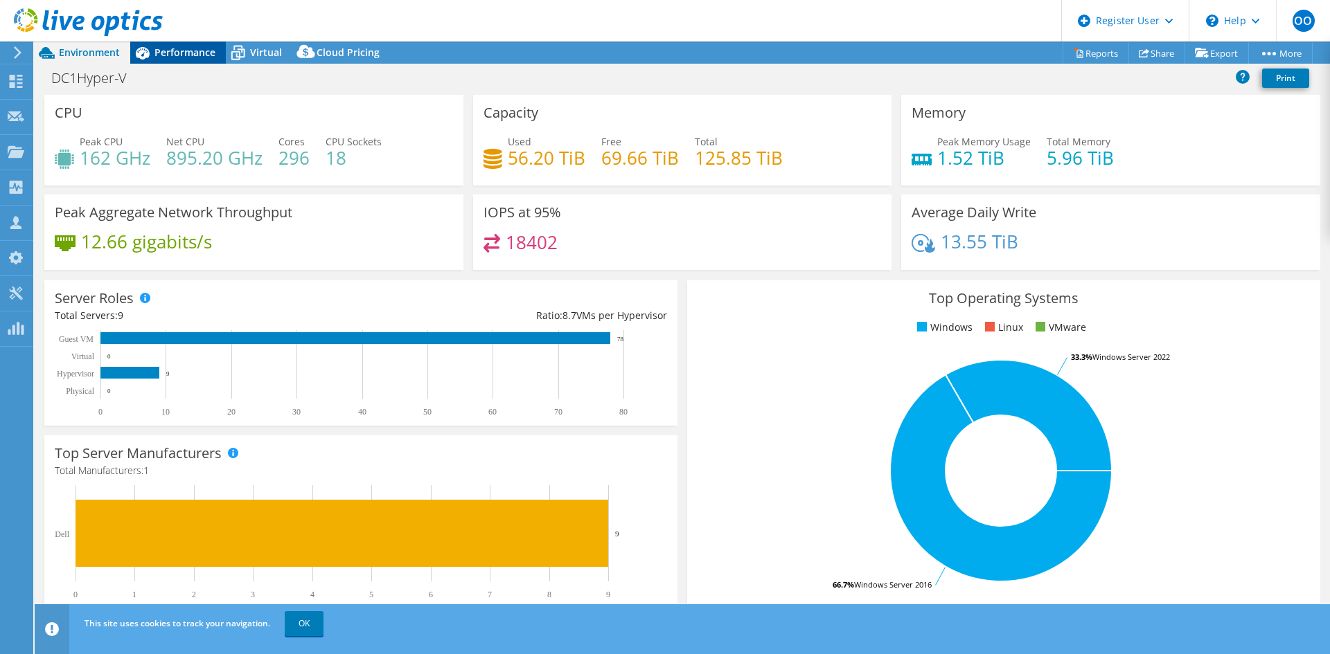
click at [148, 54] on icon at bounding box center [143, 53] width 14 height 12
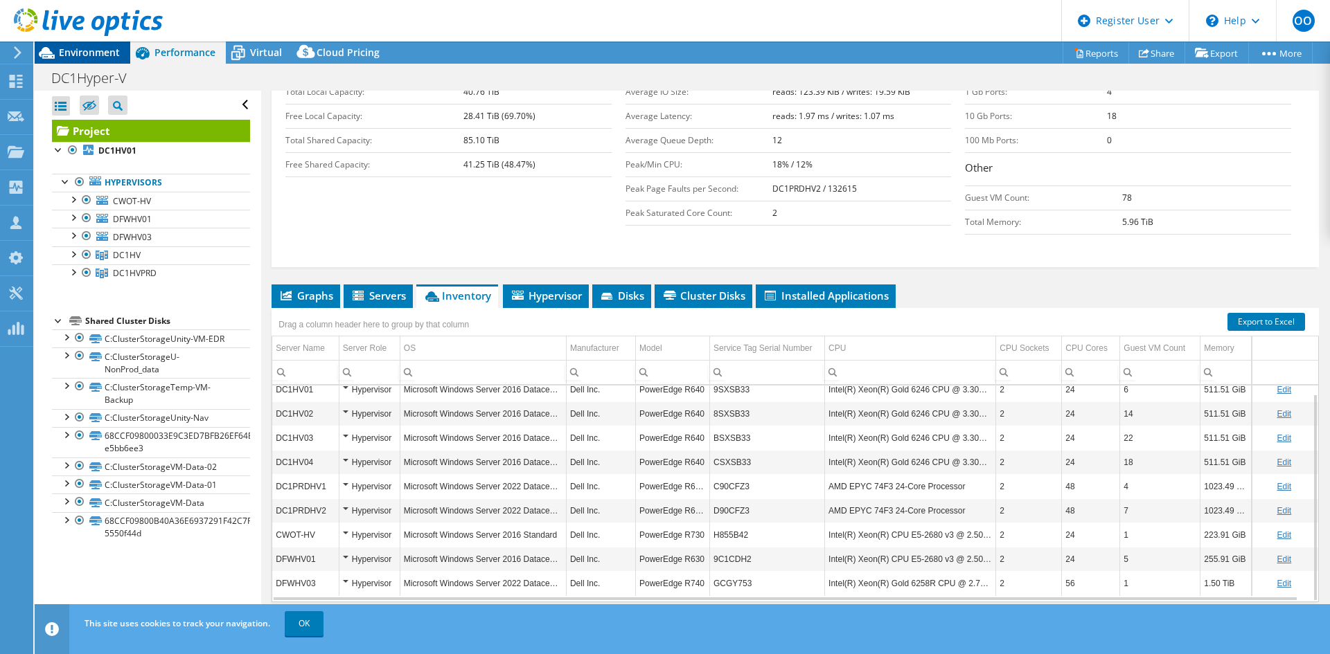
click at [73, 52] on span "Environment" at bounding box center [89, 52] width 61 height 13
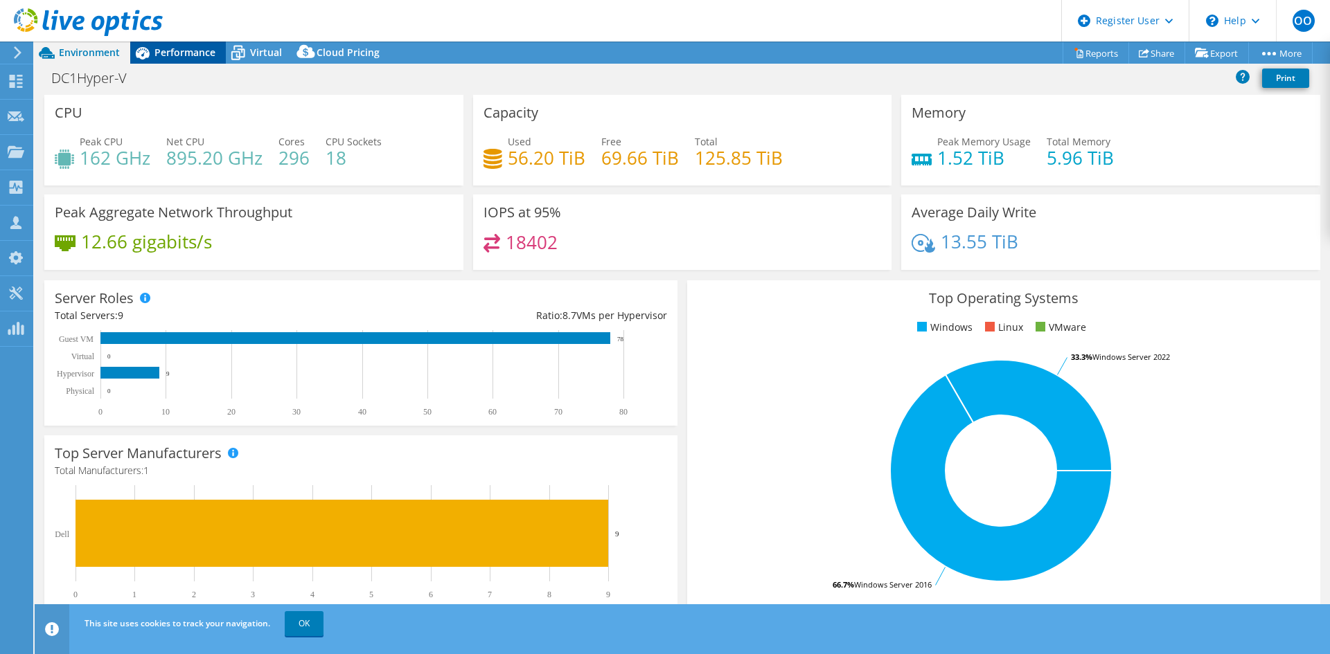
click at [169, 45] on div "Performance" at bounding box center [178, 53] width 96 height 22
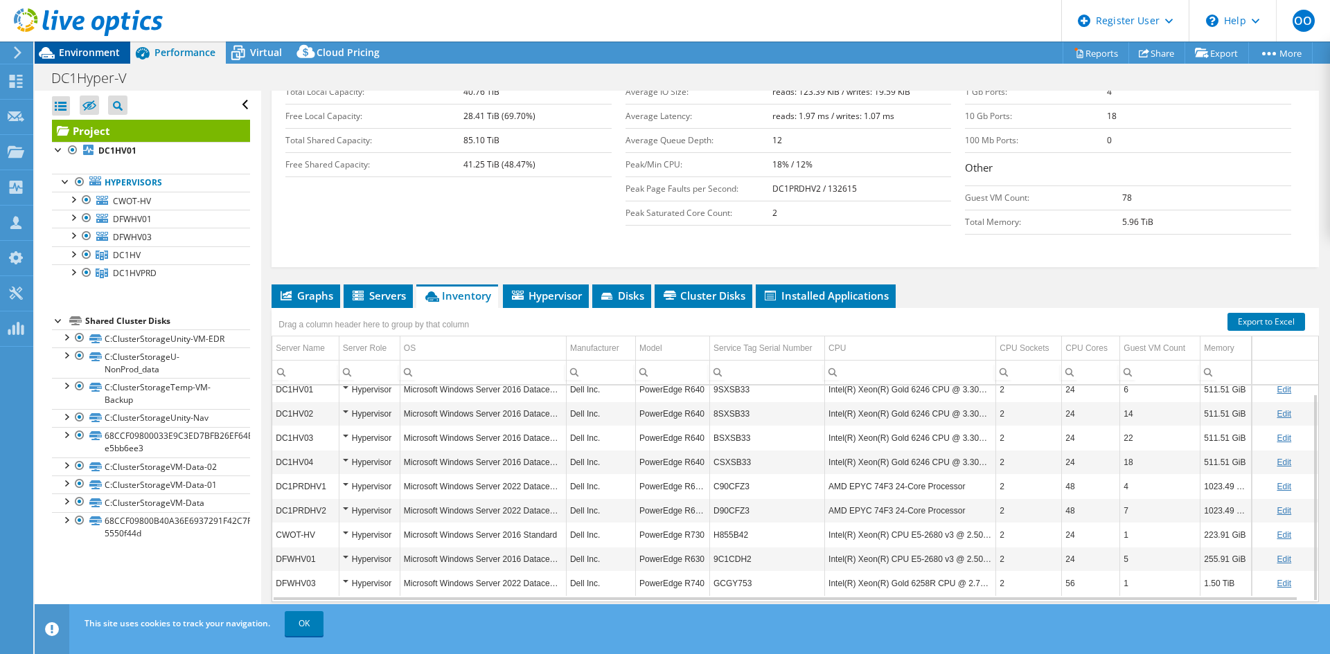
click at [98, 60] on div "Environment" at bounding box center [83, 53] width 96 height 22
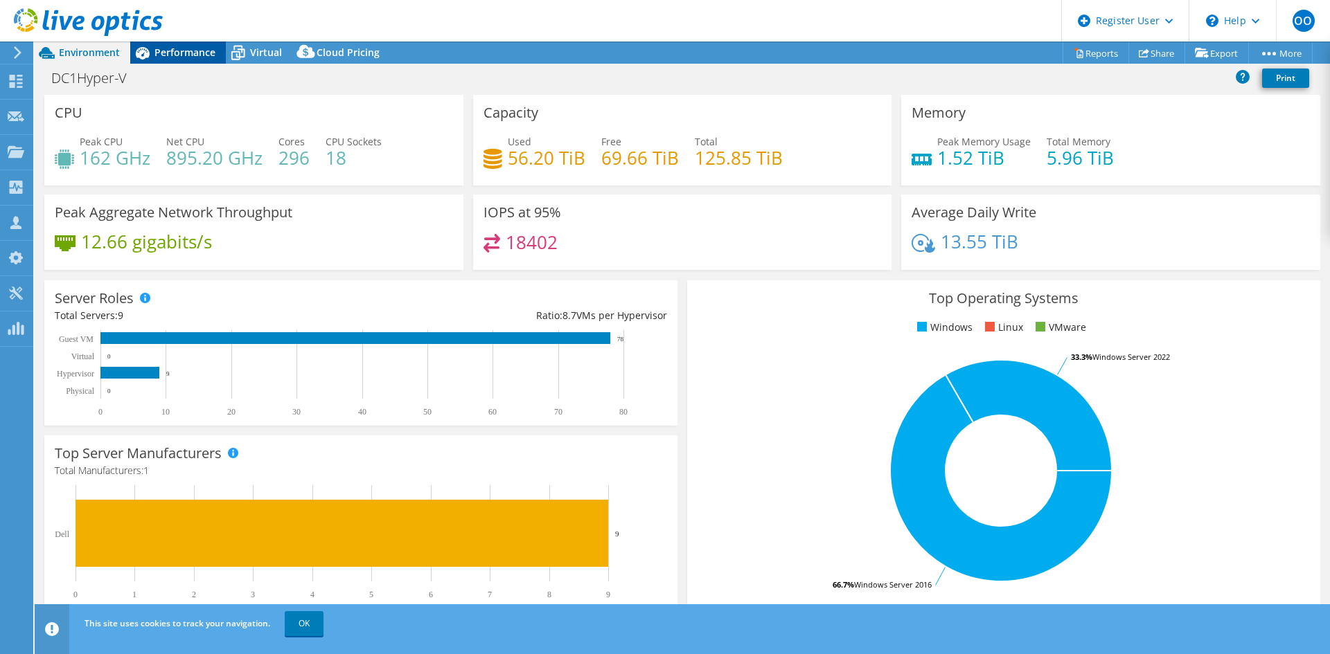
click at [161, 54] on span "Performance" at bounding box center [184, 52] width 61 height 13
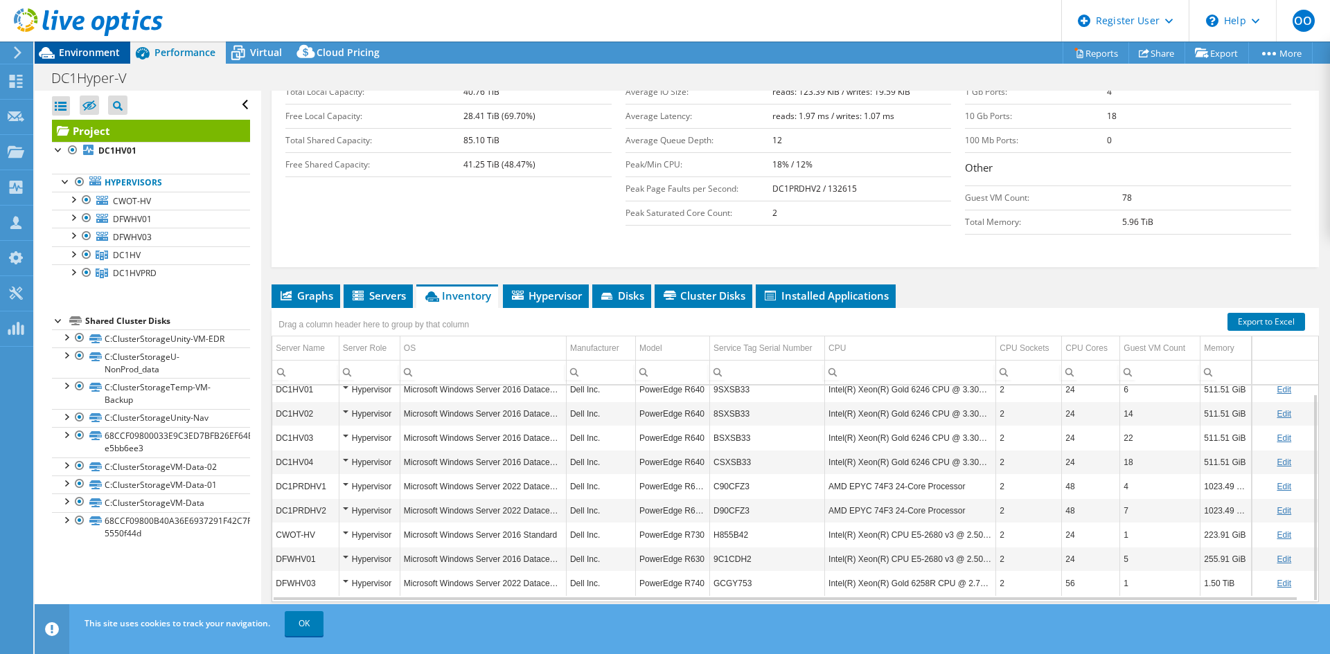
click at [93, 59] on div "Environment" at bounding box center [83, 53] width 96 height 22
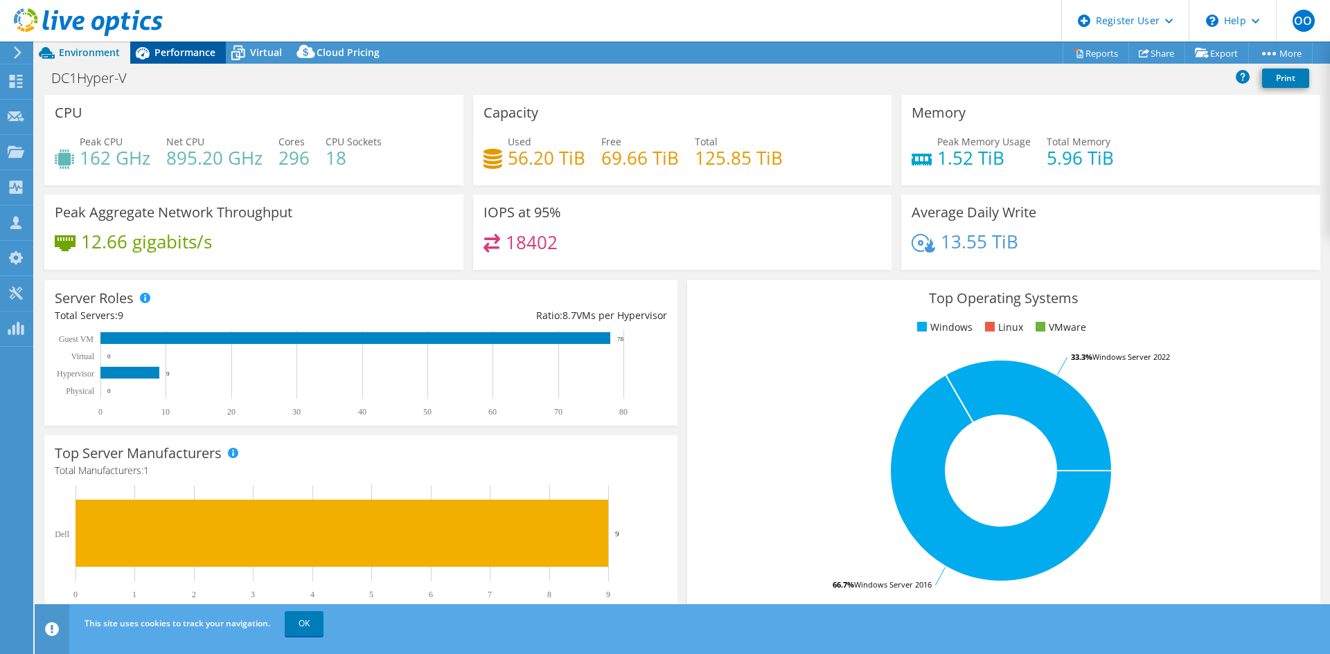
click at [159, 46] on span "Performance" at bounding box center [184, 52] width 61 height 13
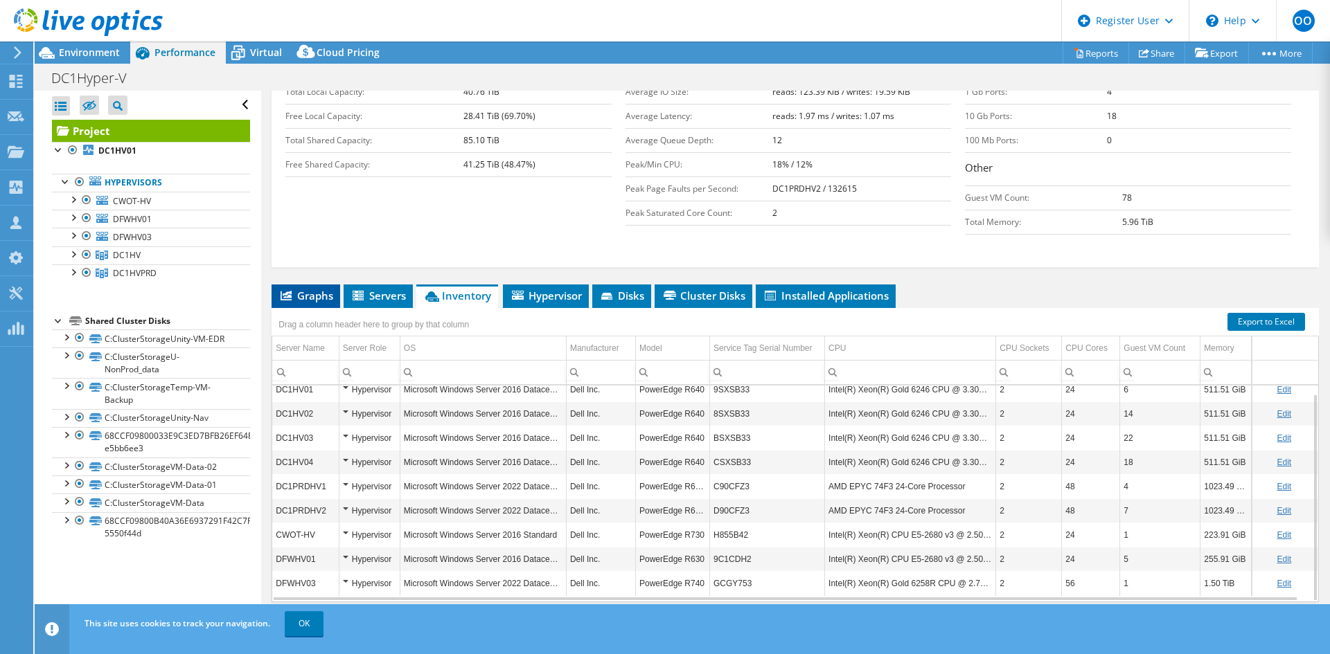
click at [315, 289] on span "Graphs" at bounding box center [305, 296] width 55 height 14
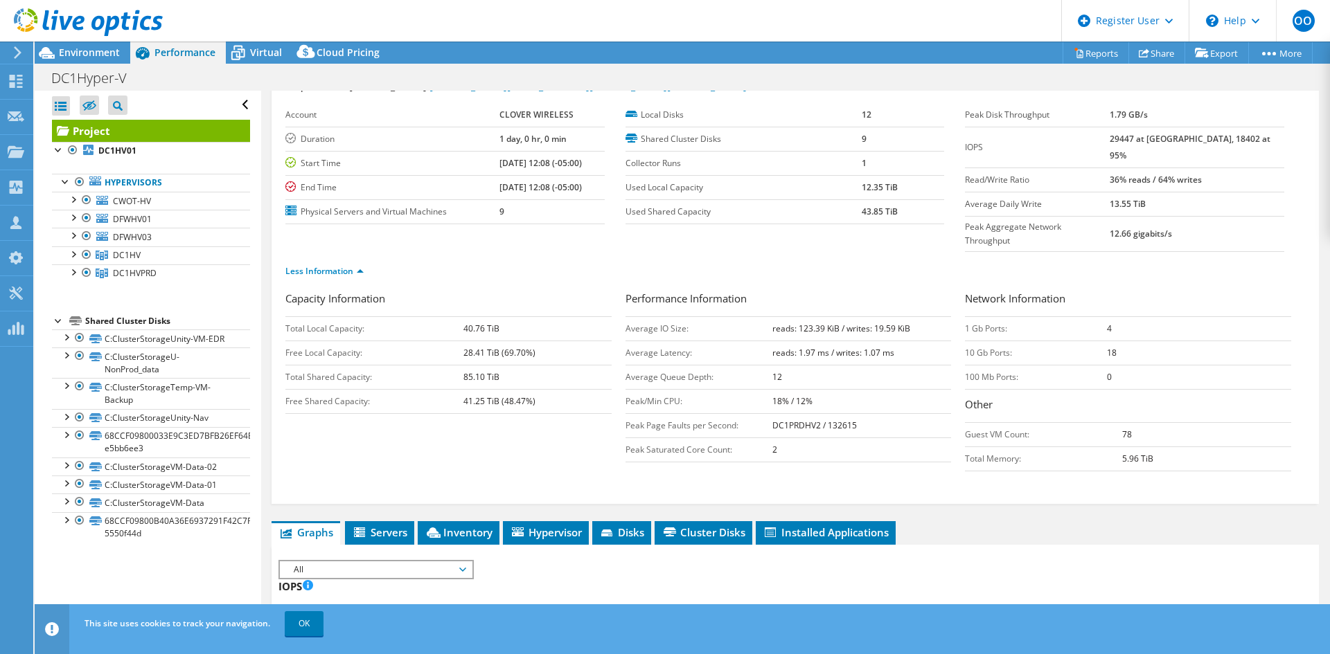
scroll to position [0, 0]
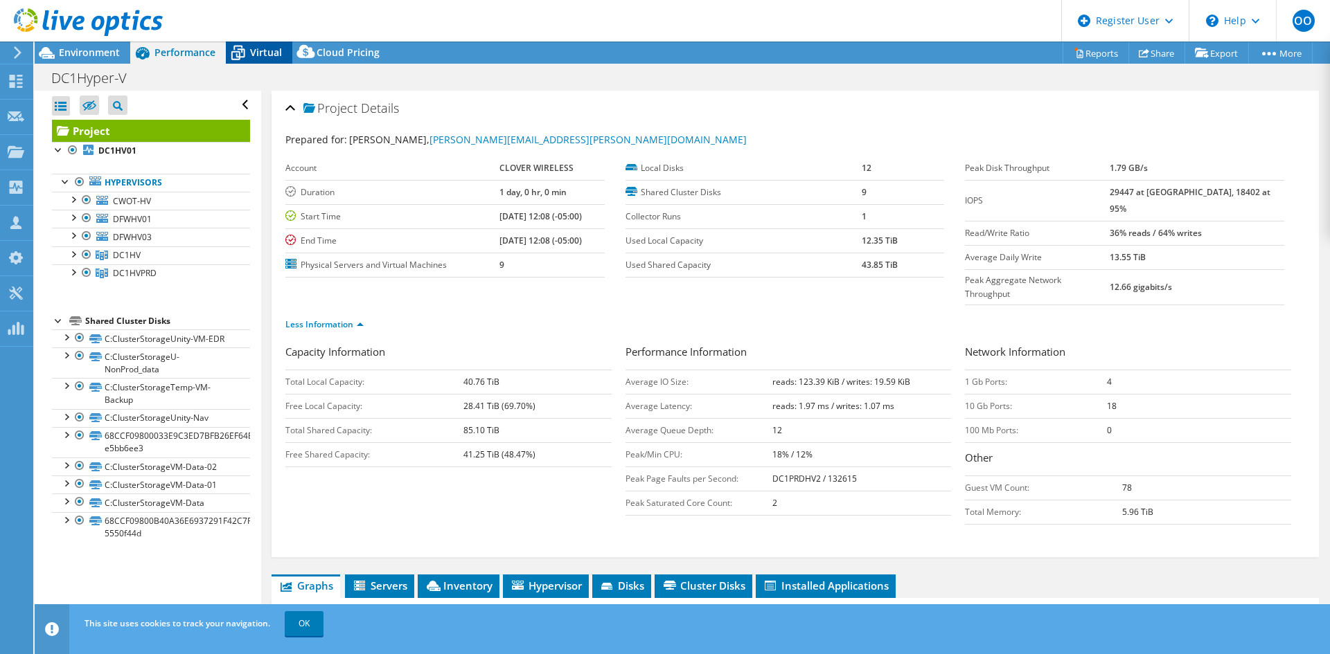
click at [258, 50] on span "Virtual" at bounding box center [266, 52] width 32 height 13
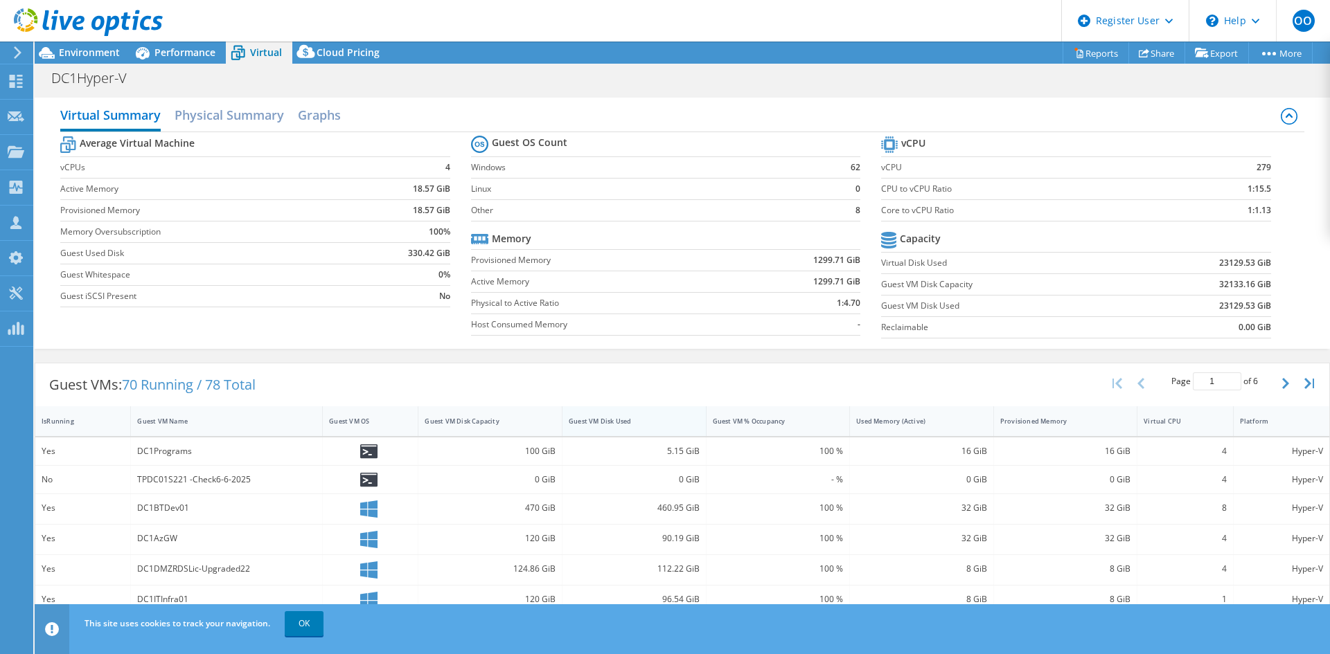
click at [673, 428] on div "Guest VM Disk Used" at bounding box center [625, 421] width 127 height 21
click at [178, 57] on span "Performance" at bounding box center [184, 52] width 61 height 13
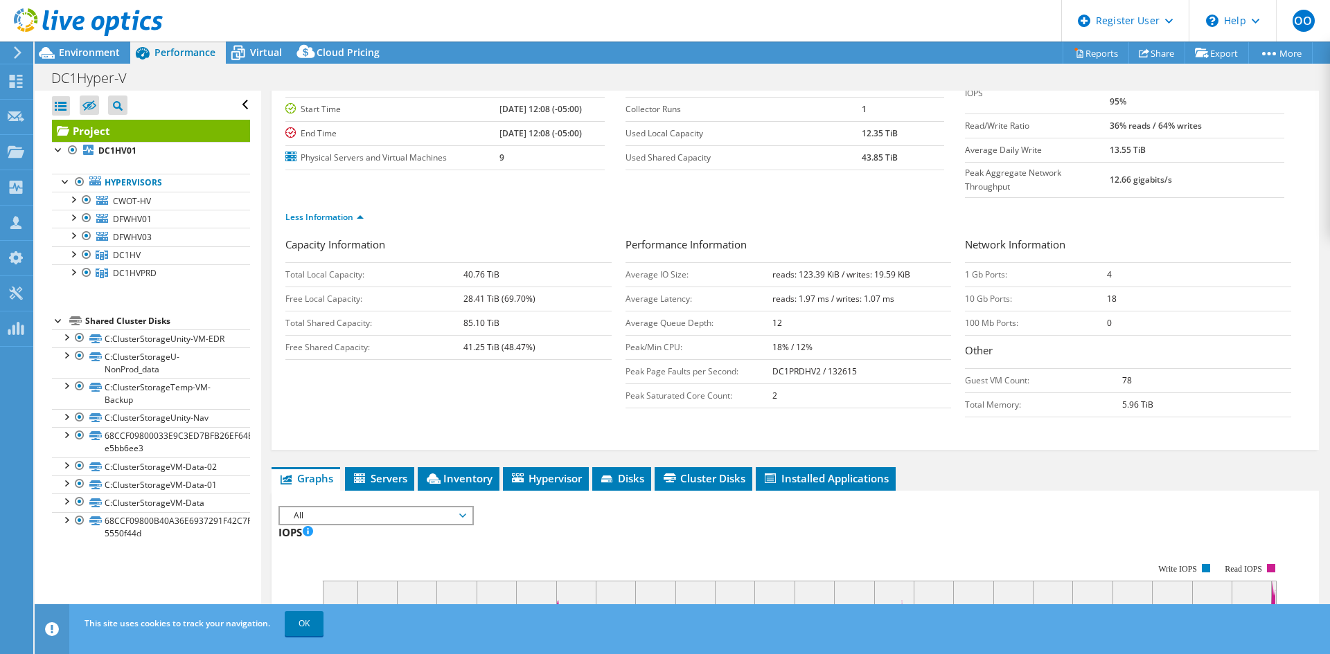
scroll to position [139, 0]
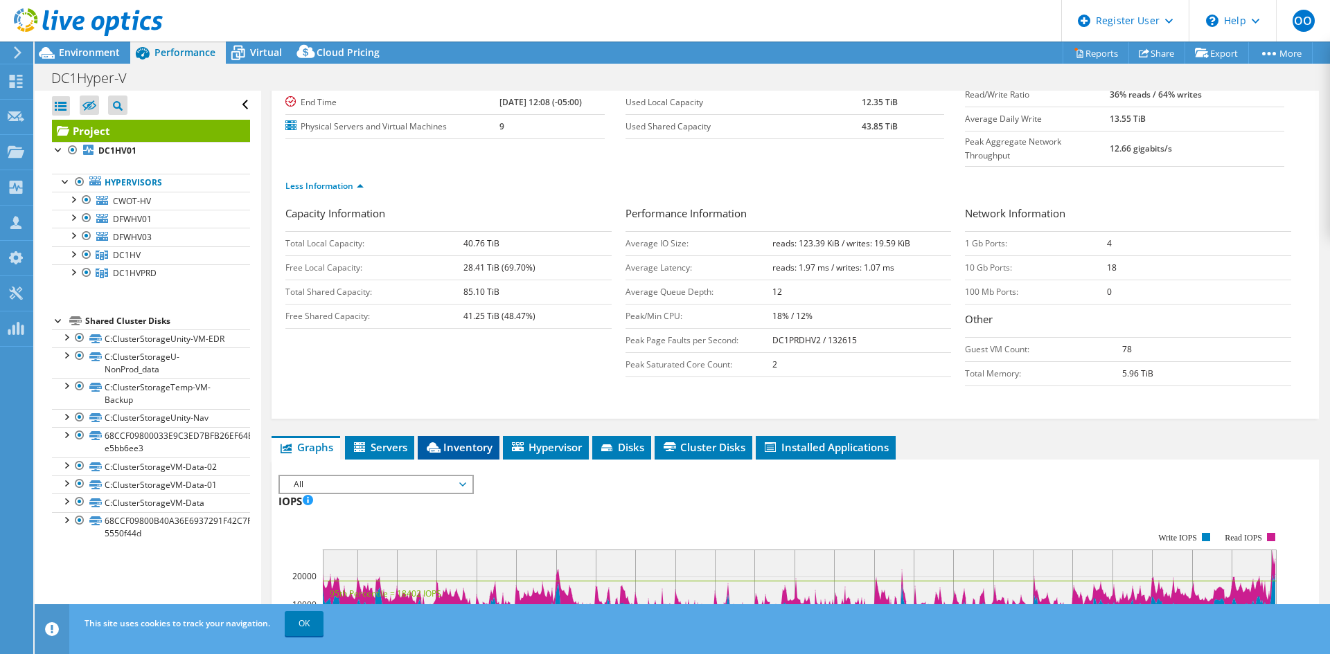
click at [452, 440] on span "Inventory" at bounding box center [459, 447] width 68 height 14
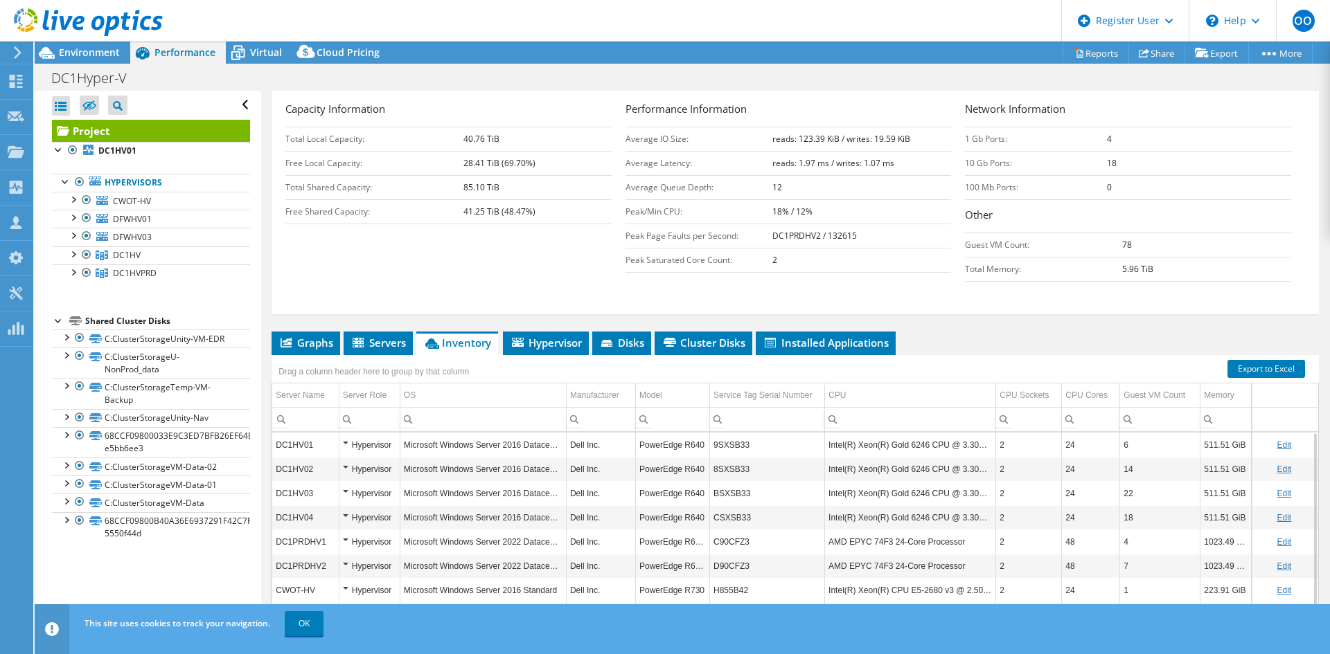
scroll to position [277, 0]
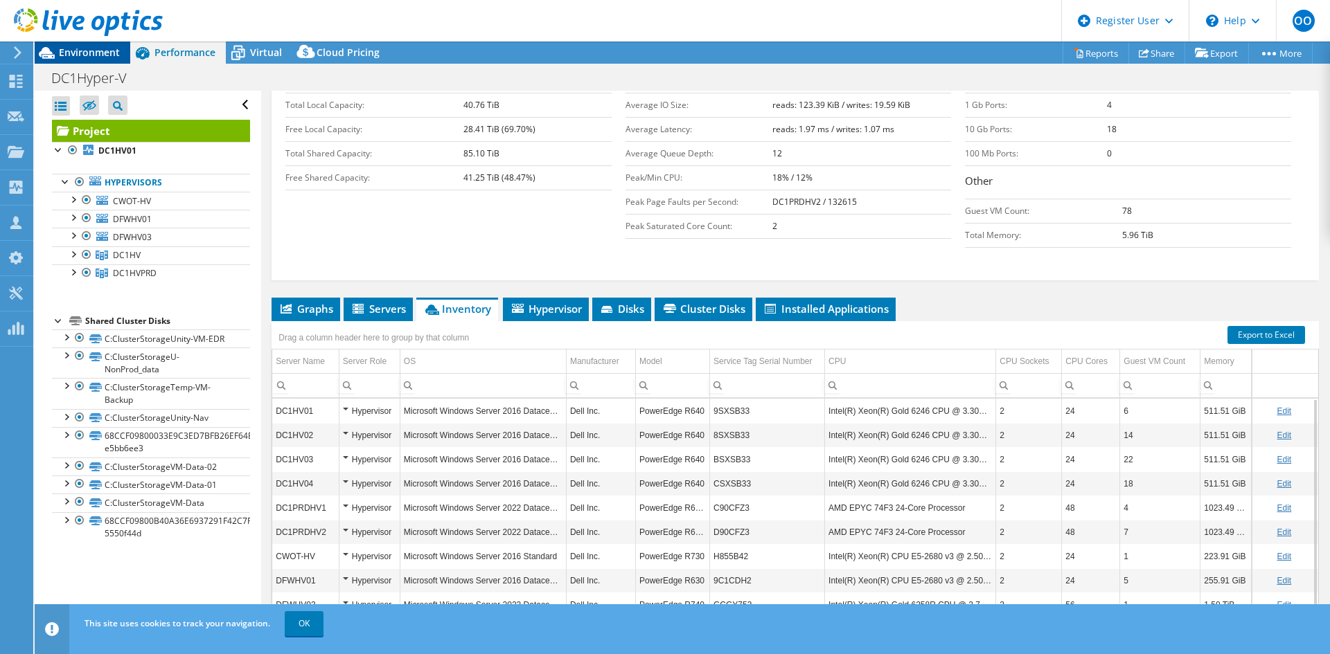
click at [103, 49] on span "Environment" at bounding box center [89, 52] width 61 height 13
